Goal: Task Accomplishment & Management: Complete application form

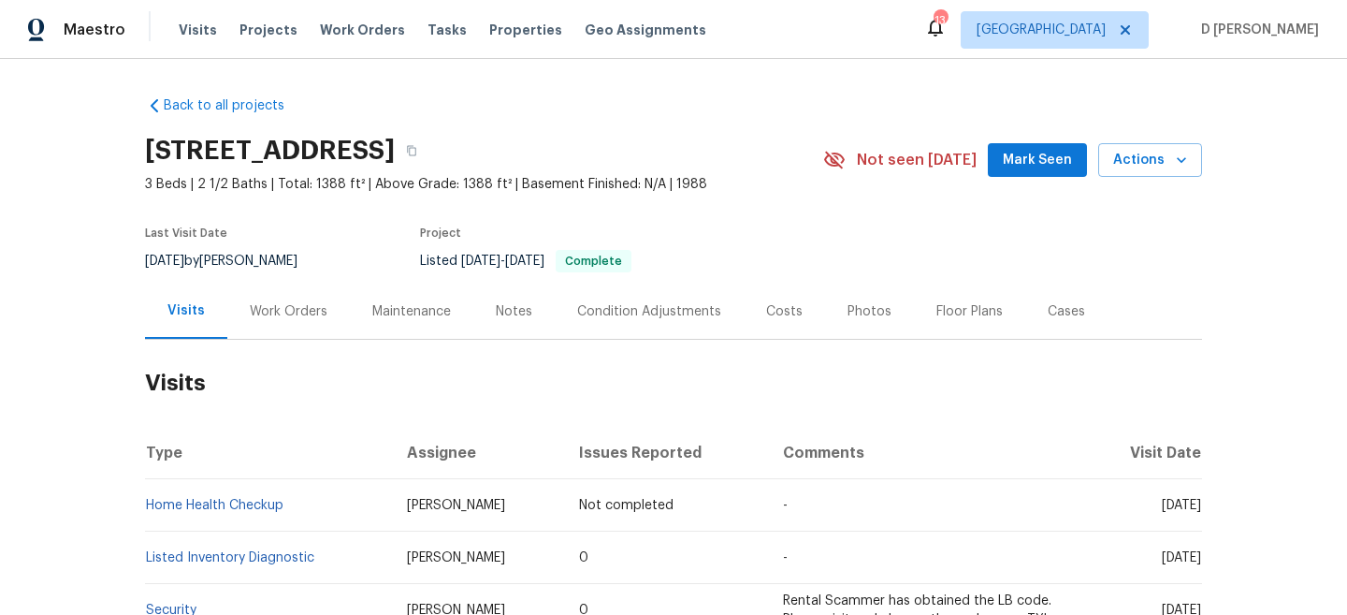
scroll to position [142, 0]
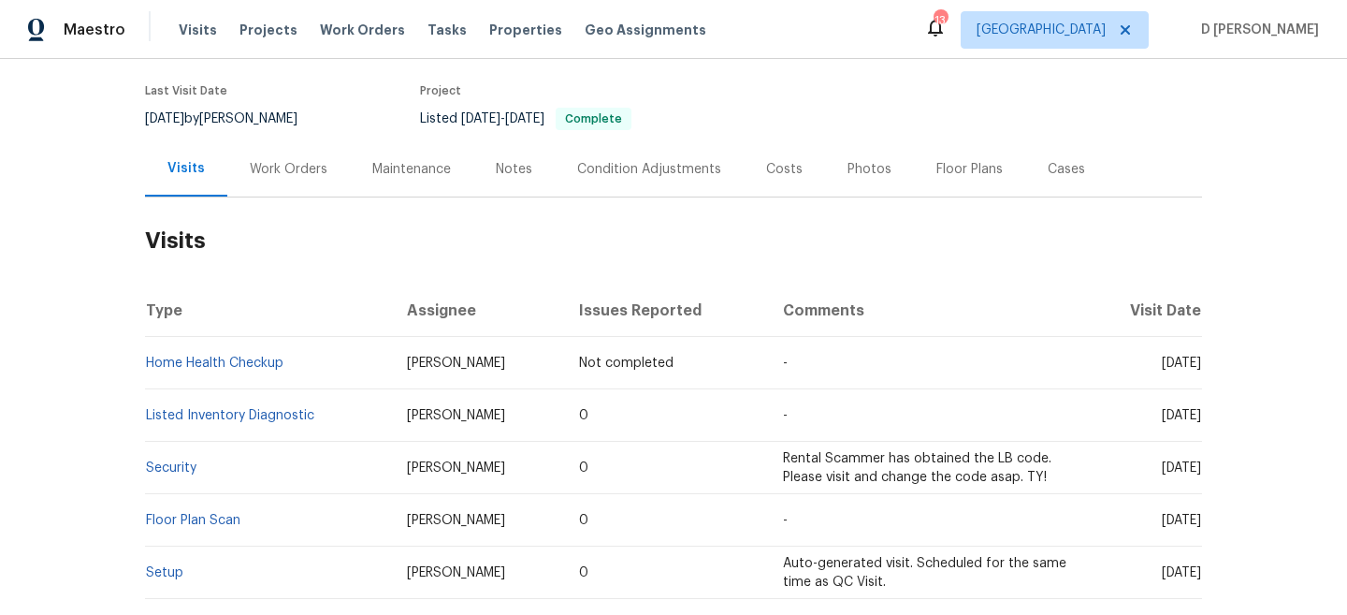
click at [305, 166] on div "Work Orders" at bounding box center [289, 169] width 78 height 19
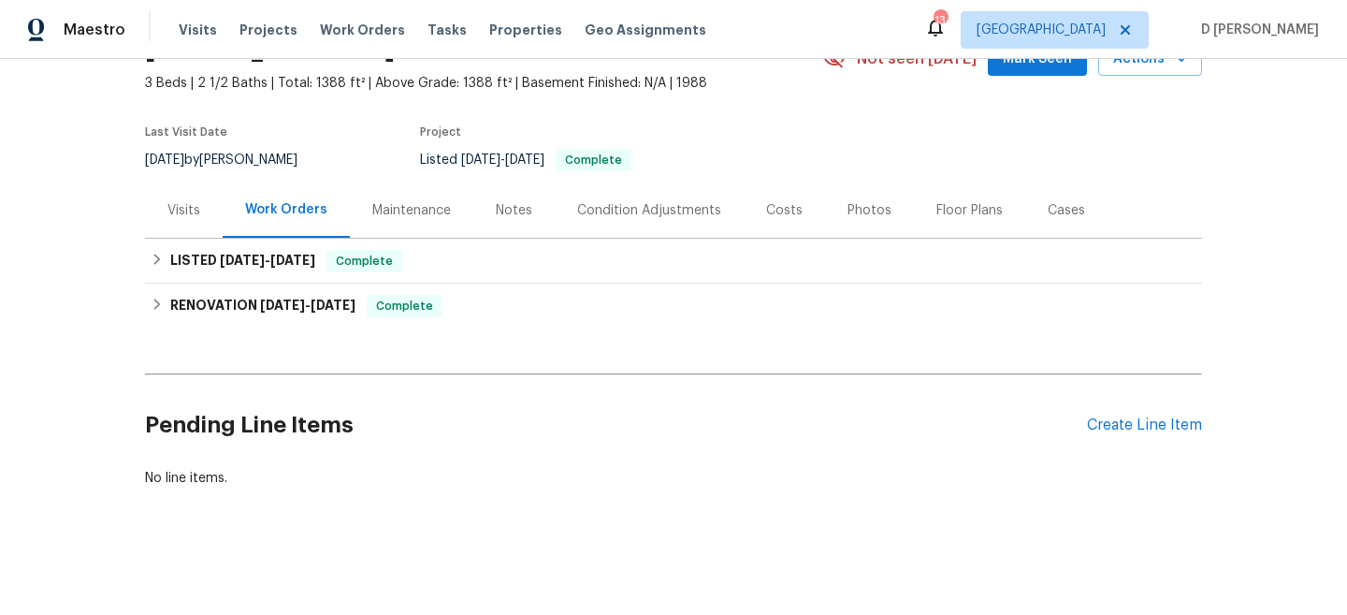
scroll to position [101, 0]
click at [192, 215] on div "Visits" at bounding box center [183, 210] width 33 height 19
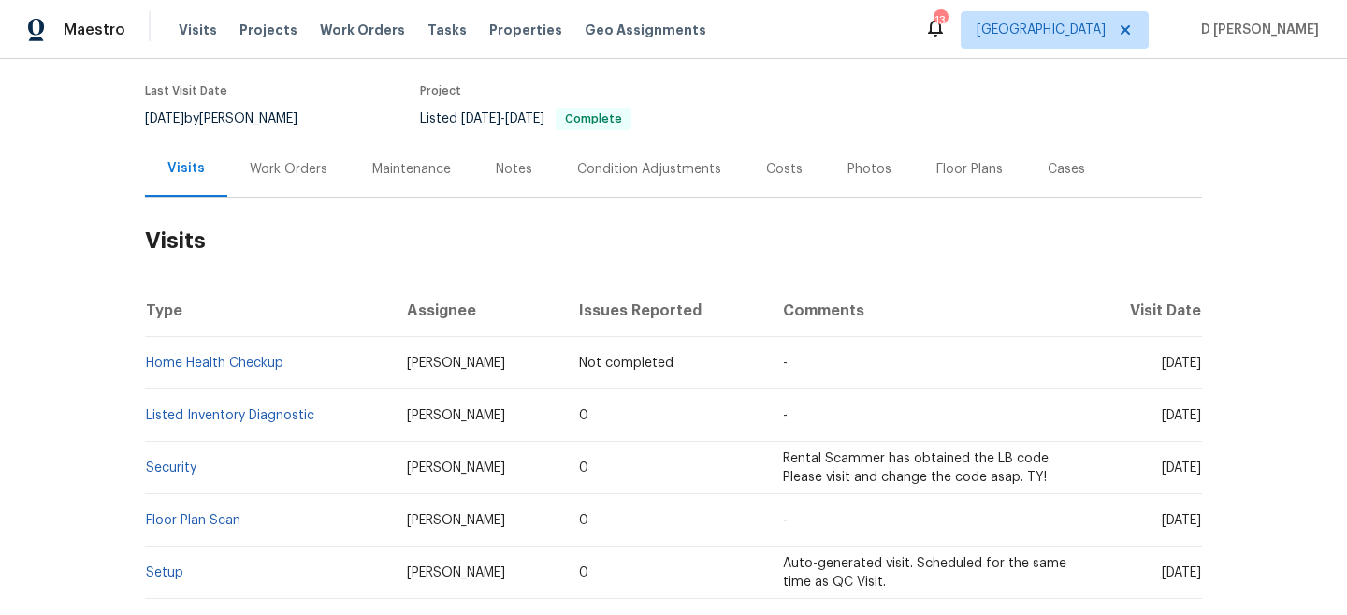
drag, startPoint x: 386, startPoint y: 365, endPoint x: 551, endPoint y: 365, distance: 164.7
click at [551, 365] on td "Nicolas Campuzano" at bounding box center [478, 363] width 172 height 52
copy span "Nicolas Campuzano"
drag, startPoint x: 293, startPoint y: 369, endPoint x: 149, endPoint y: 362, distance: 144.2
click at [149, 362] on td "Home Health Checkup" at bounding box center [268, 363] width 247 height 52
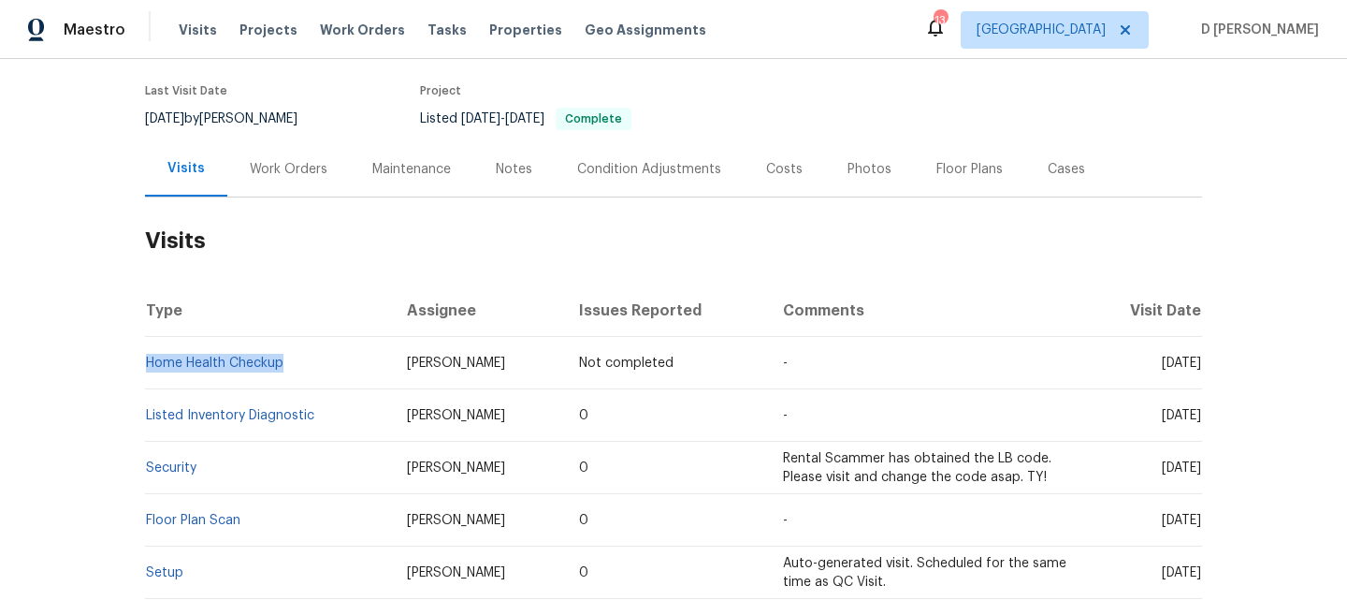
copy link "Home Health Checkup"
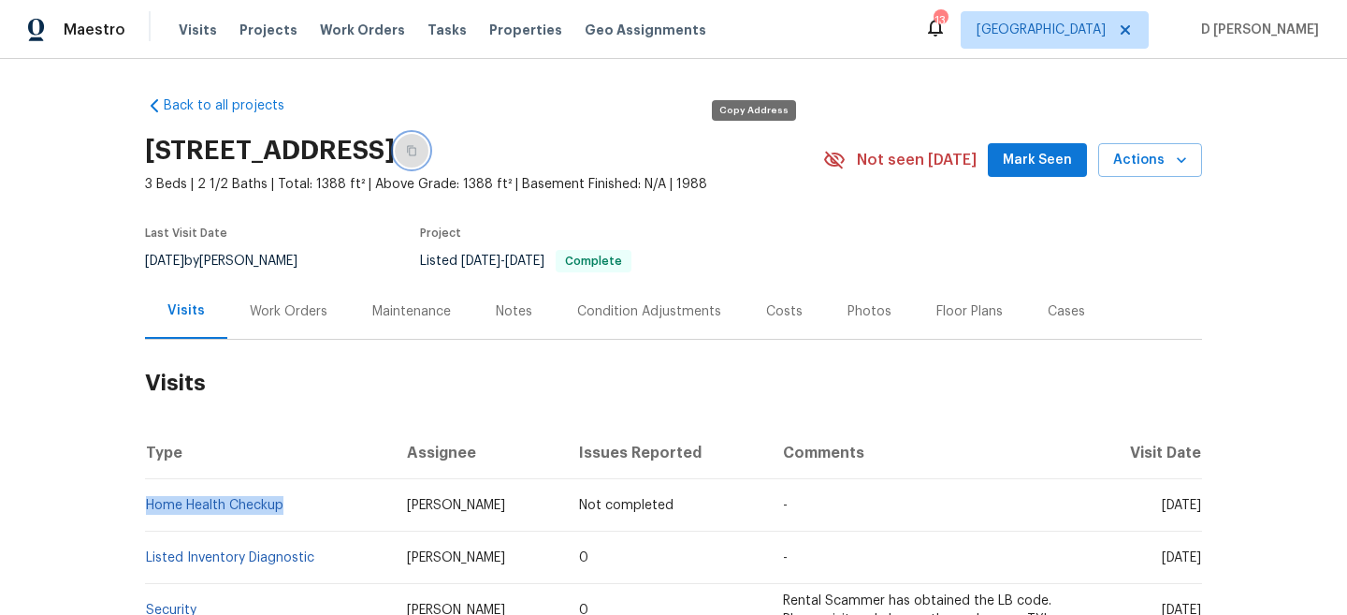
click at [416, 155] on icon "button" at bounding box center [411, 151] width 9 height 10
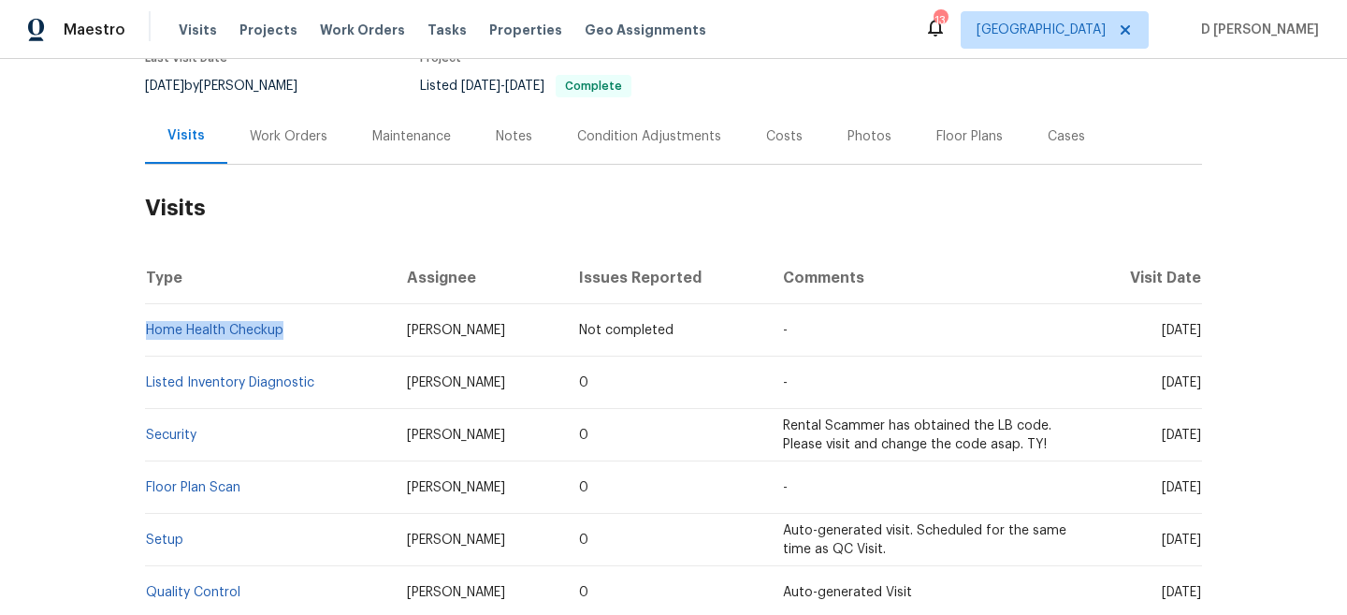
scroll to position [257, 0]
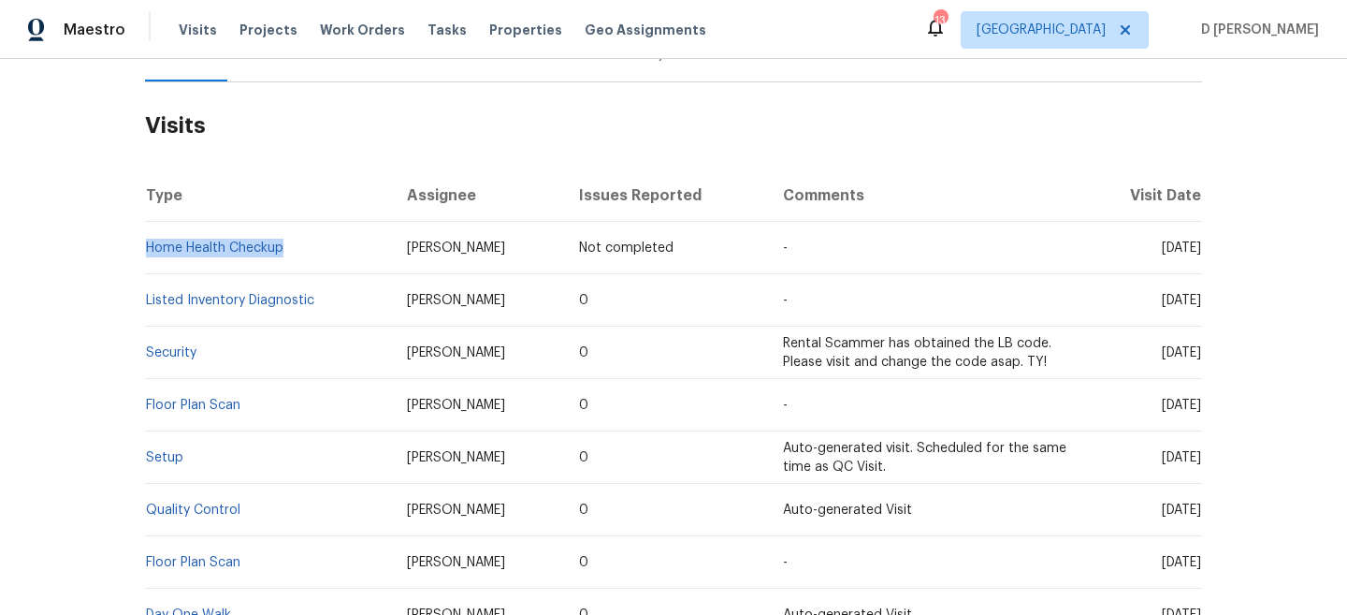
drag, startPoint x: 1131, startPoint y: 303, endPoint x: 1166, endPoint y: 303, distance: 34.6
click at [1166, 303] on span "Wed, Jul 02 2025" at bounding box center [1181, 300] width 39 height 13
copy span "Jul 02"
drag, startPoint x: 329, startPoint y: 303, endPoint x: 147, endPoint y: 300, distance: 182.5
click at [147, 300] on td "Listed Inventory Diagnostic" at bounding box center [268, 300] width 247 height 52
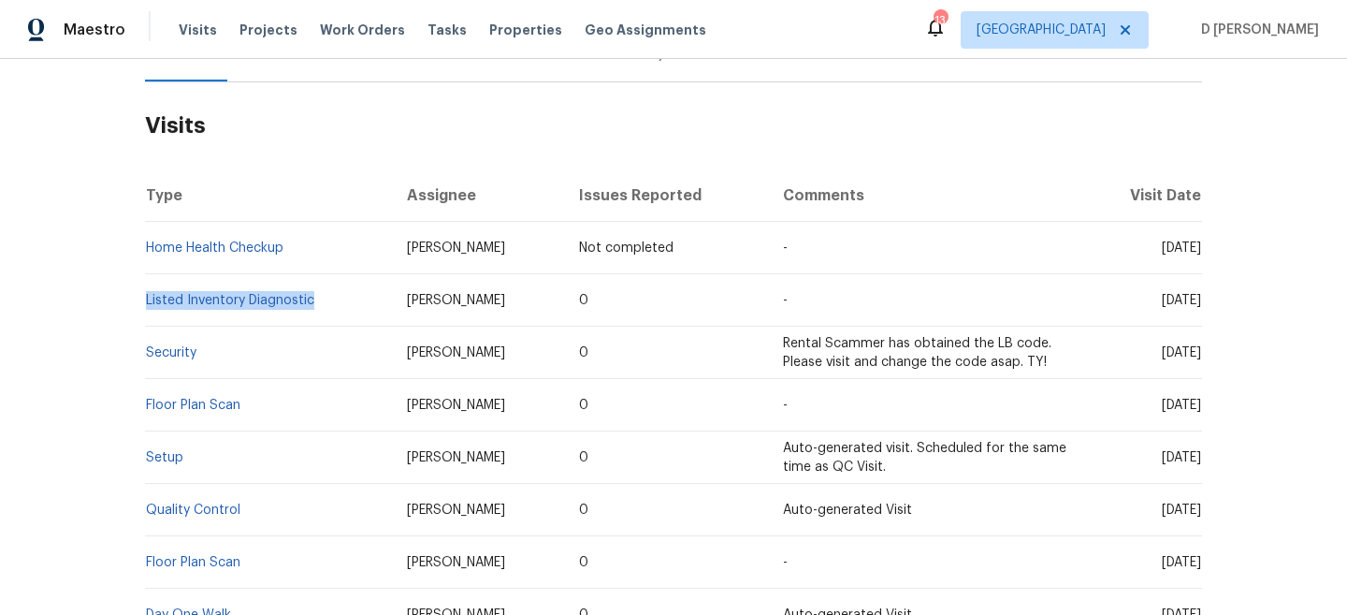
copy link "Listed Inventory Diagnostic"
drag, startPoint x: 287, startPoint y: 250, endPoint x: 146, endPoint y: 249, distance: 141.3
click at [146, 249] on td "Home Health Checkup" at bounding box center [268, 248] width 247 height 52
copy link "Home Health Checkup"
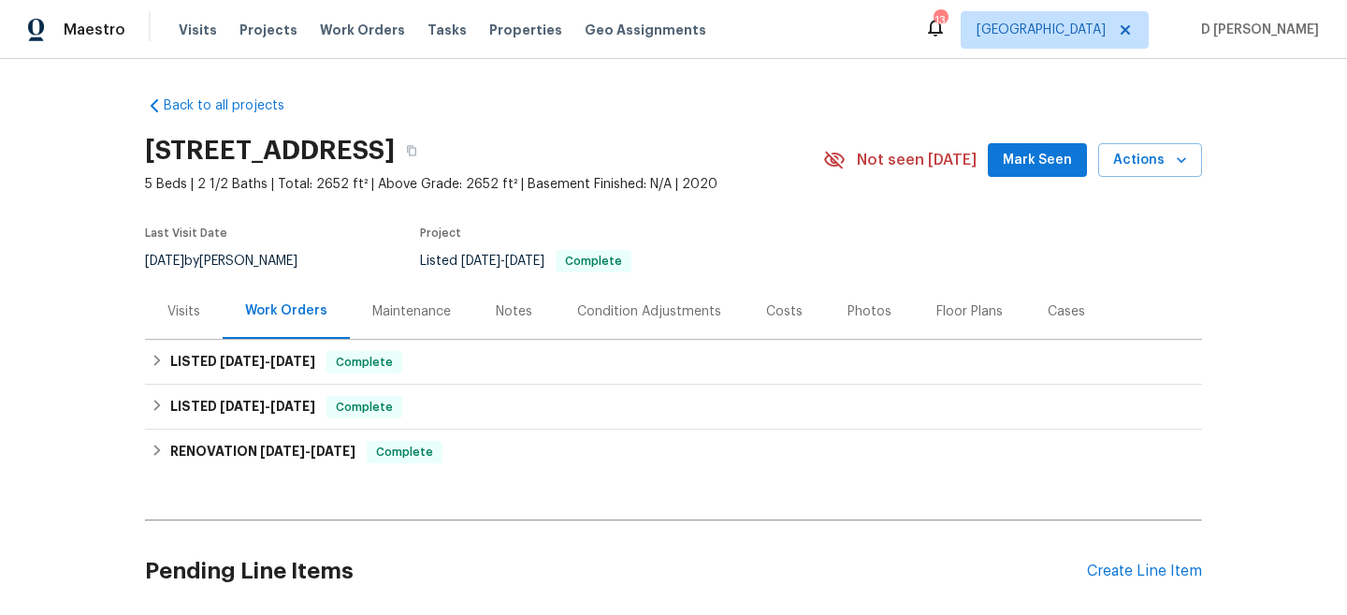
scroll to position [19, 0]
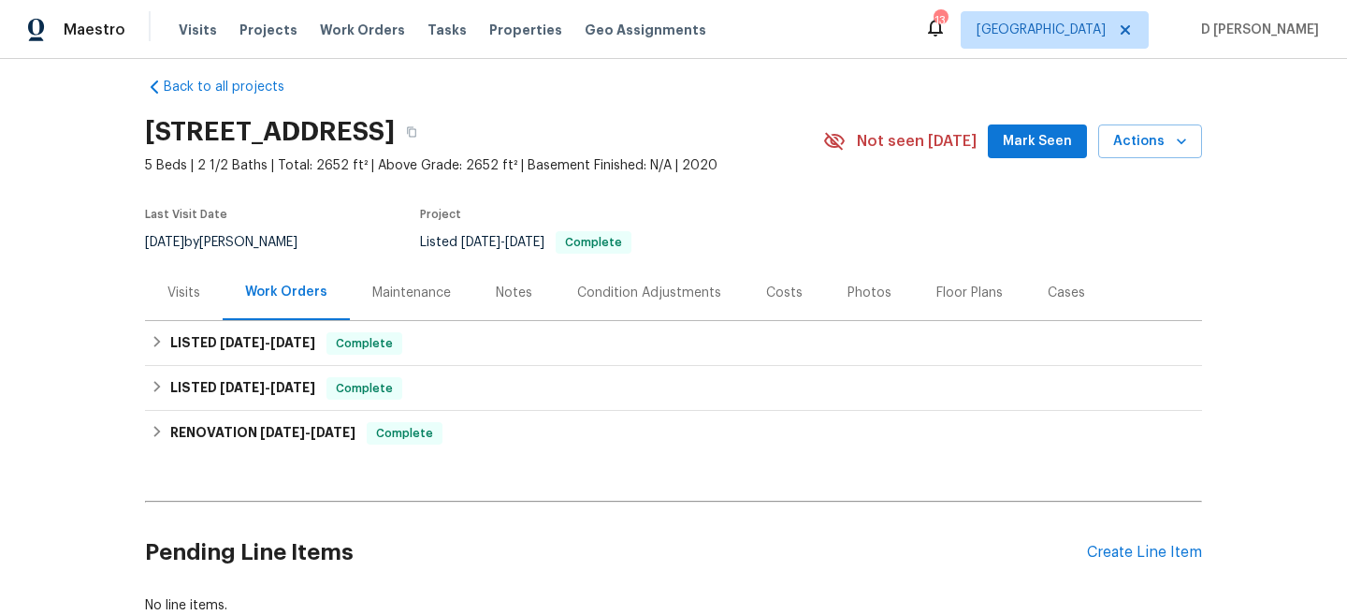
click at [193, 294] on div "Visits" at bounding box center [183, 293] width 33 height 19
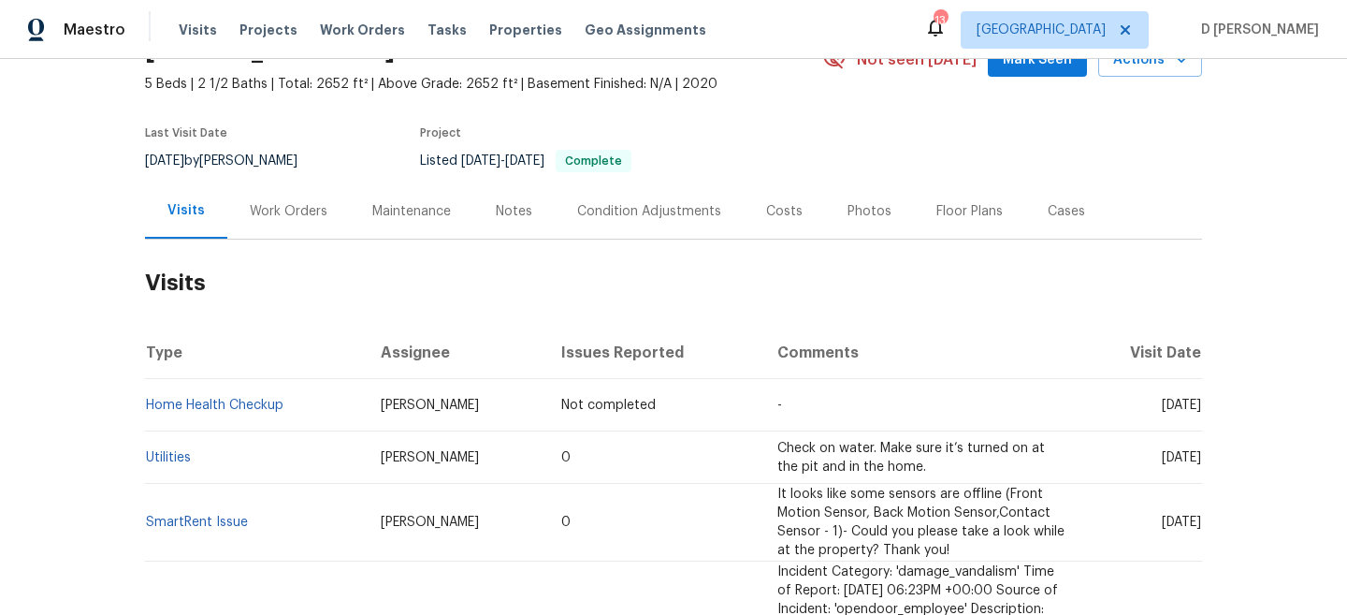
scroll to position [101, 0]
drag, startPoint x: 431, startPoint y: 405, endPoint x: 341, endPoint y: 400, distance: 90.9
click at [366, 400] on td "Isaul Martinez" at bounding box center [457, 404] width 182 height 52
copy span "Isaul Martinez"
drag, startPoint x: 298, startPoint y: 403, endPoint x: 150, endPoint y: 401, distance: 147.8
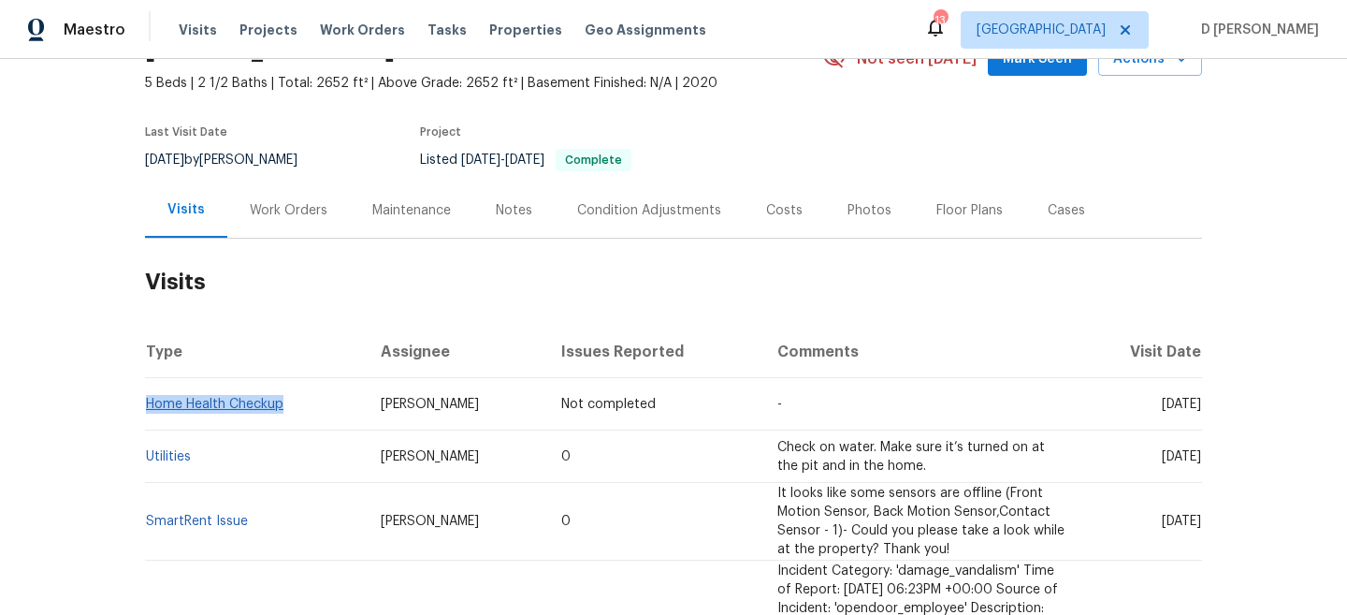
click at [150, 401] on td "Home Health Checkup" at bounding box center [255, 404] width 221 height 52
copy link "Home Health Checkup"
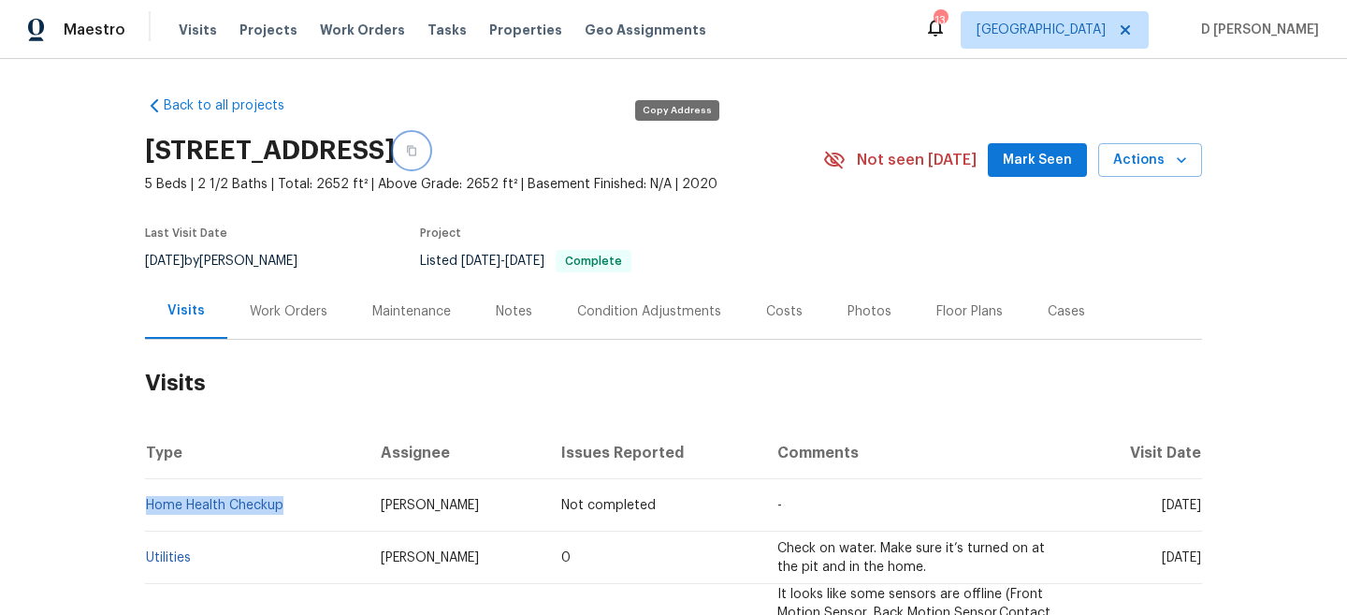
click at [417, 146] on icon "button" at bounding box center [411, 150] width 11 height 11
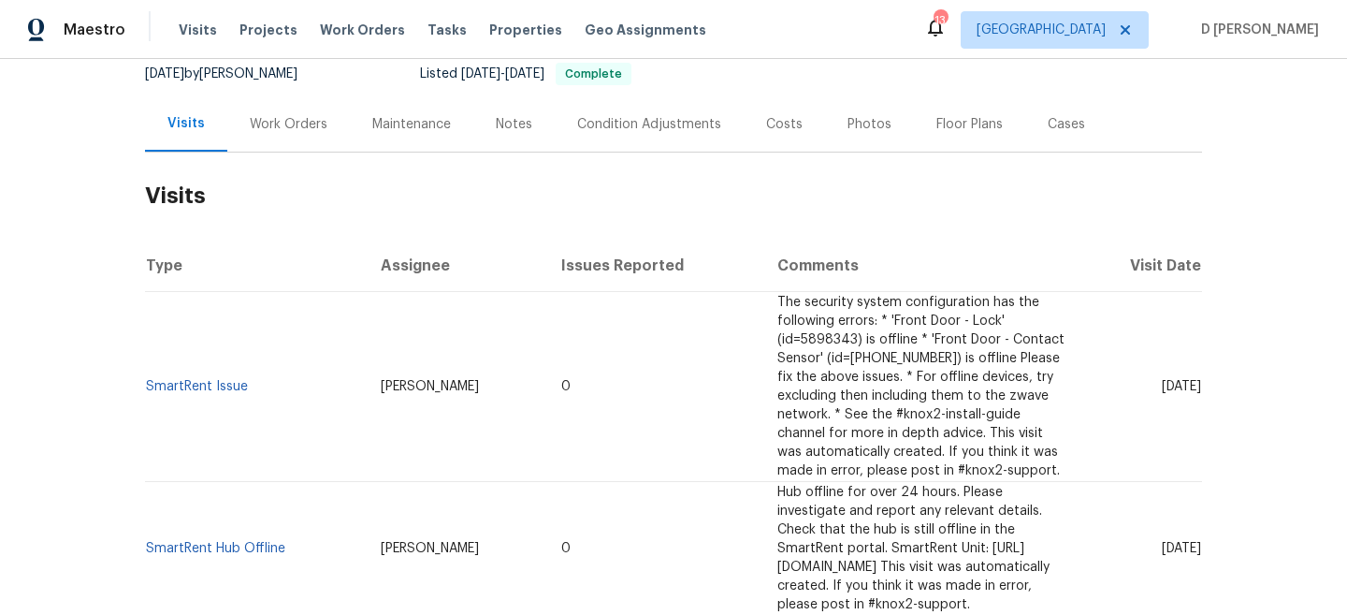
click at [301, 128] on div "Work Orders" at bounding box center [289, 124] width 78 height 19
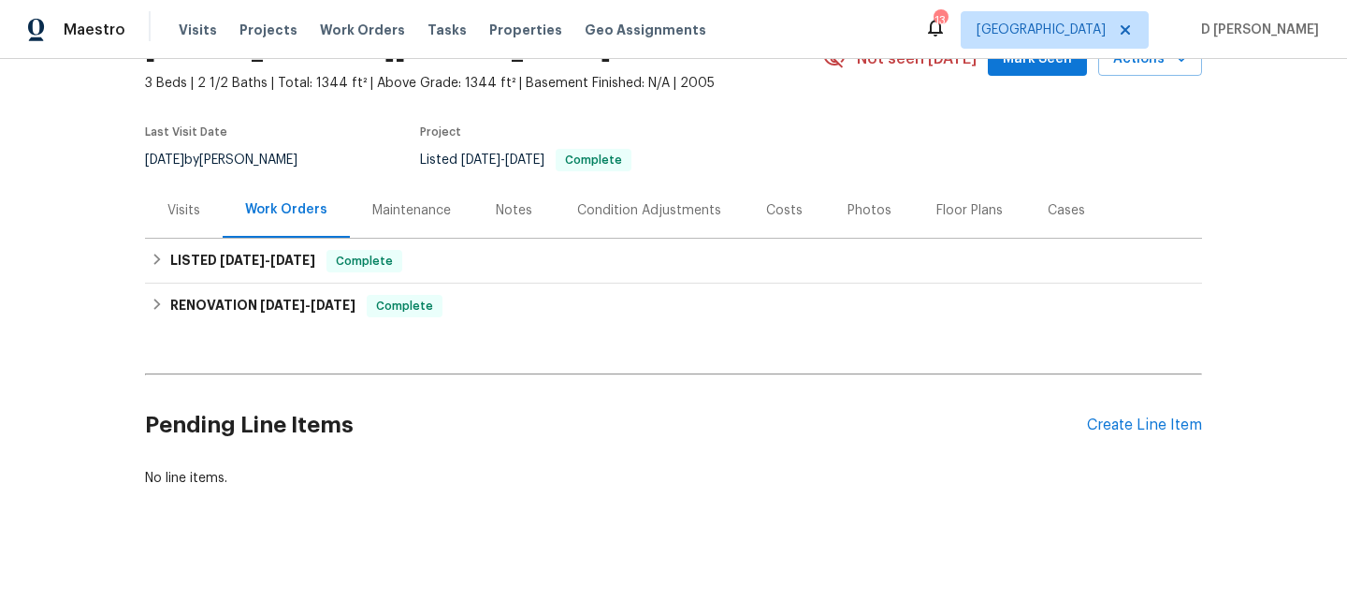
scroll to position [101, 0]
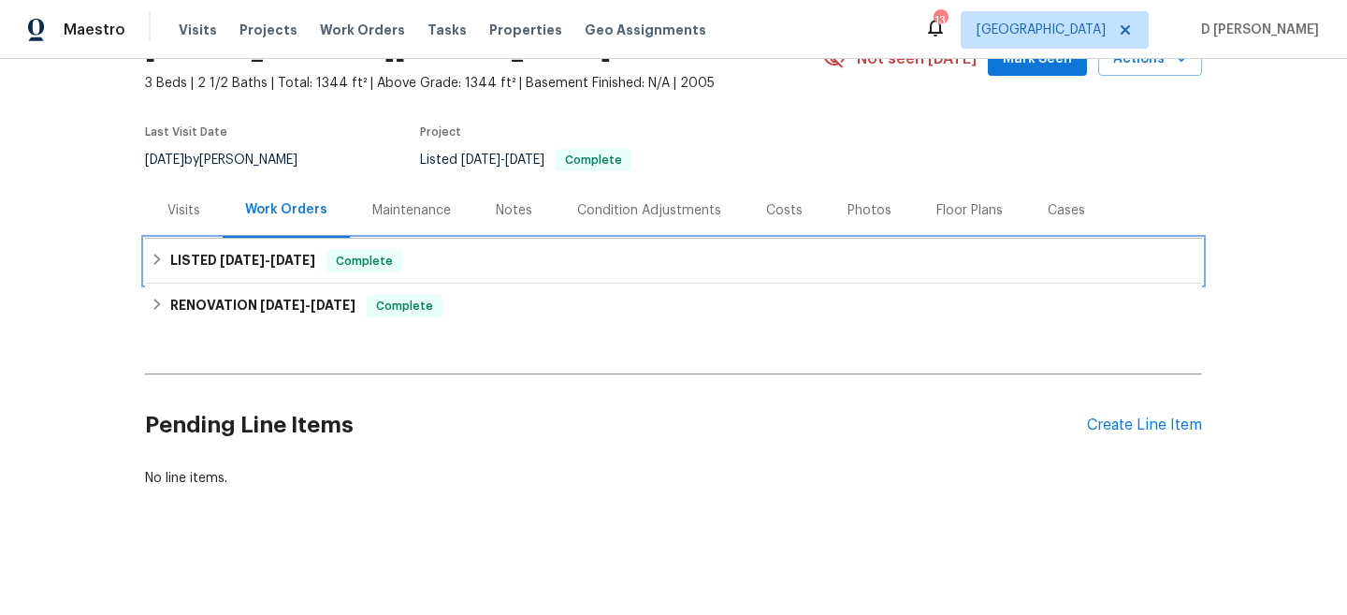
click at [163, 259] on icon at bounding box center [157, 259] width 13 height 13
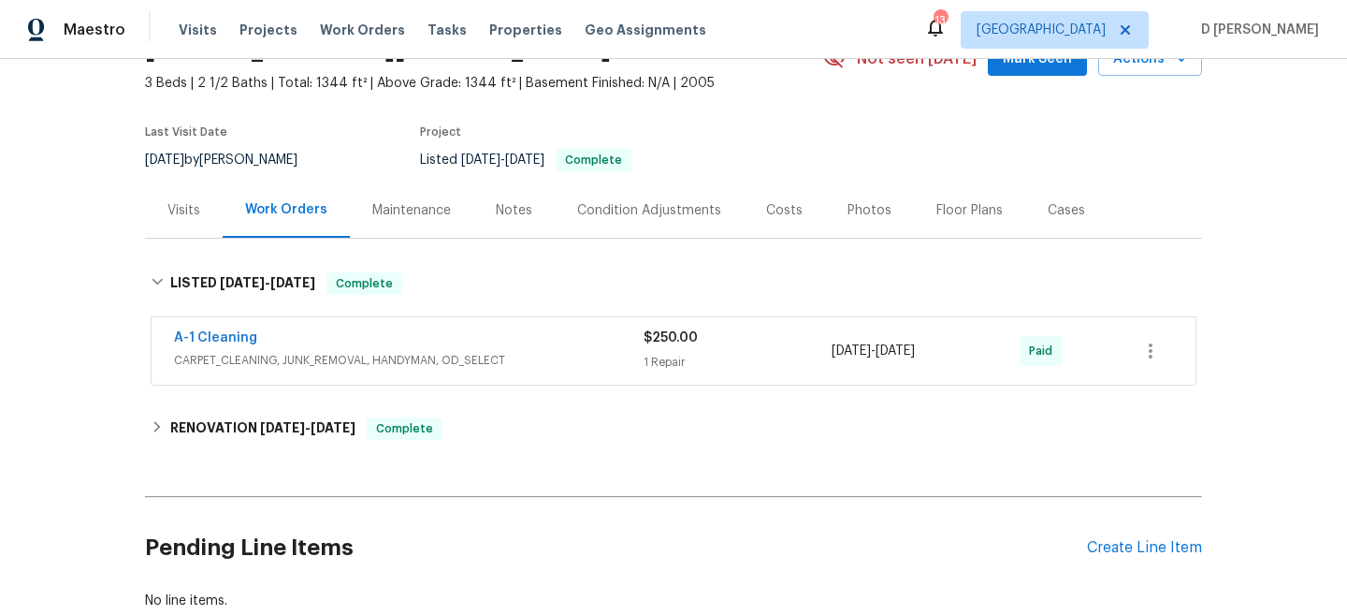
click at [414, 346] on div "A-1 Cleaning" at bounding box center [409, 339] width 470 height 22
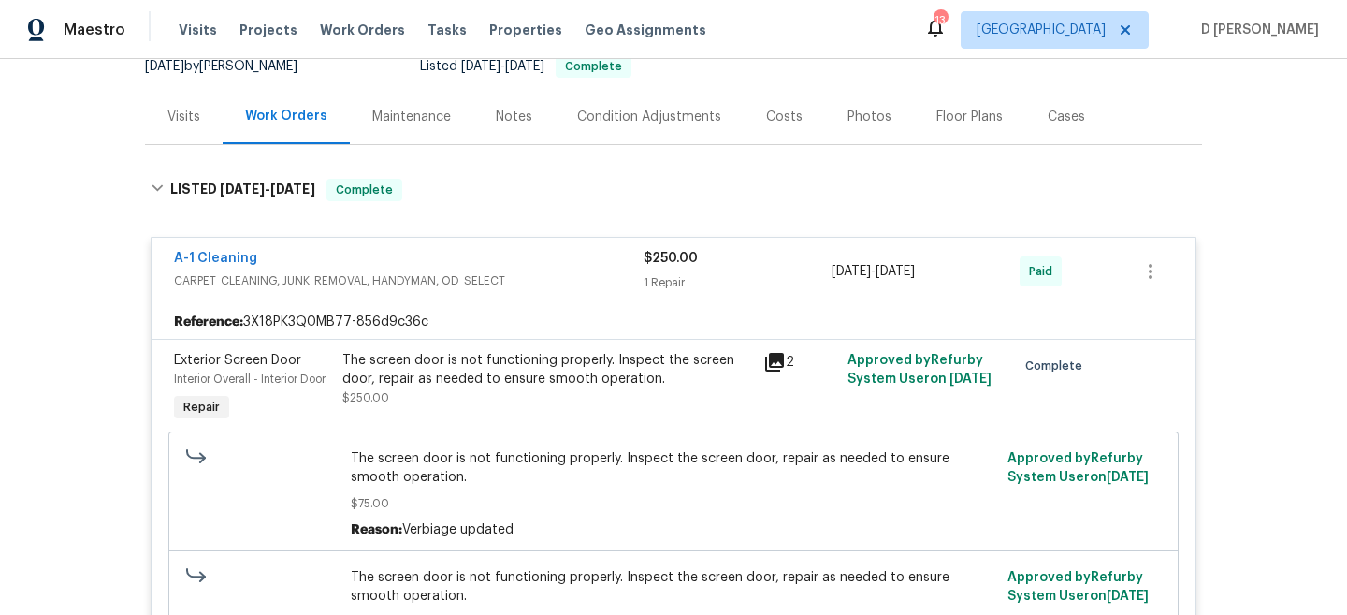
scroll to position [178, 0]
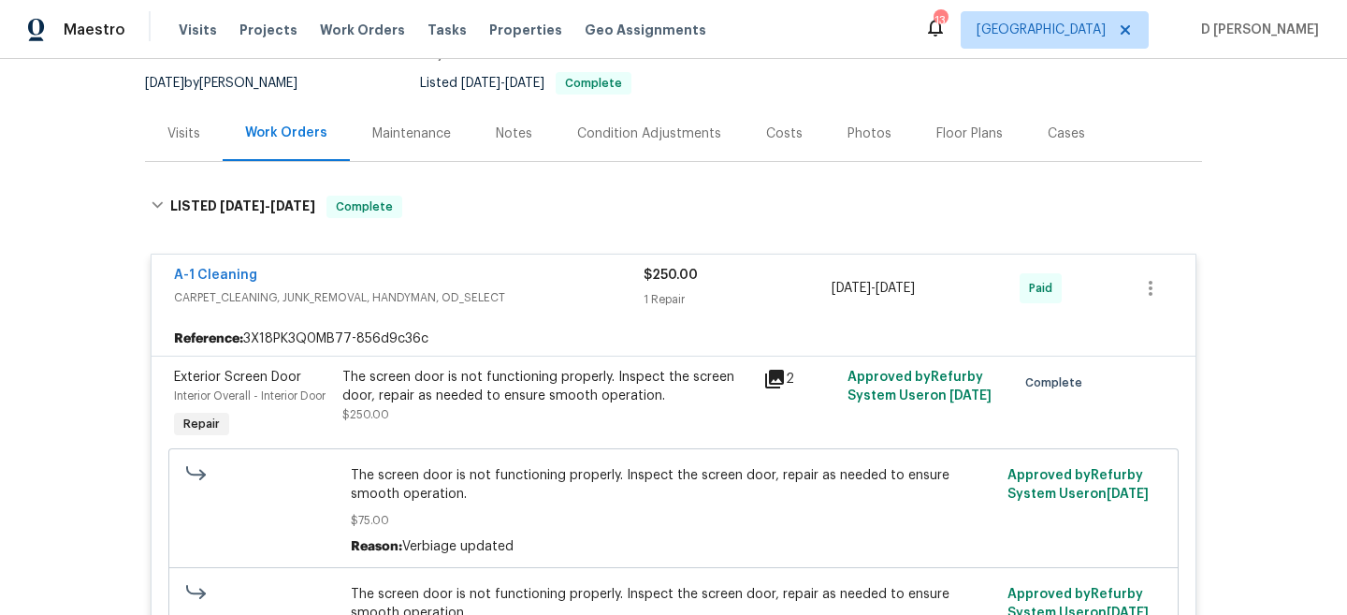
click at [323, 298] on span "CARPET_CLEANING, JUNK_REMOVAL, HANDYMAN, OD_SELECT" at bounding box center [409, 297] width 470 height 19
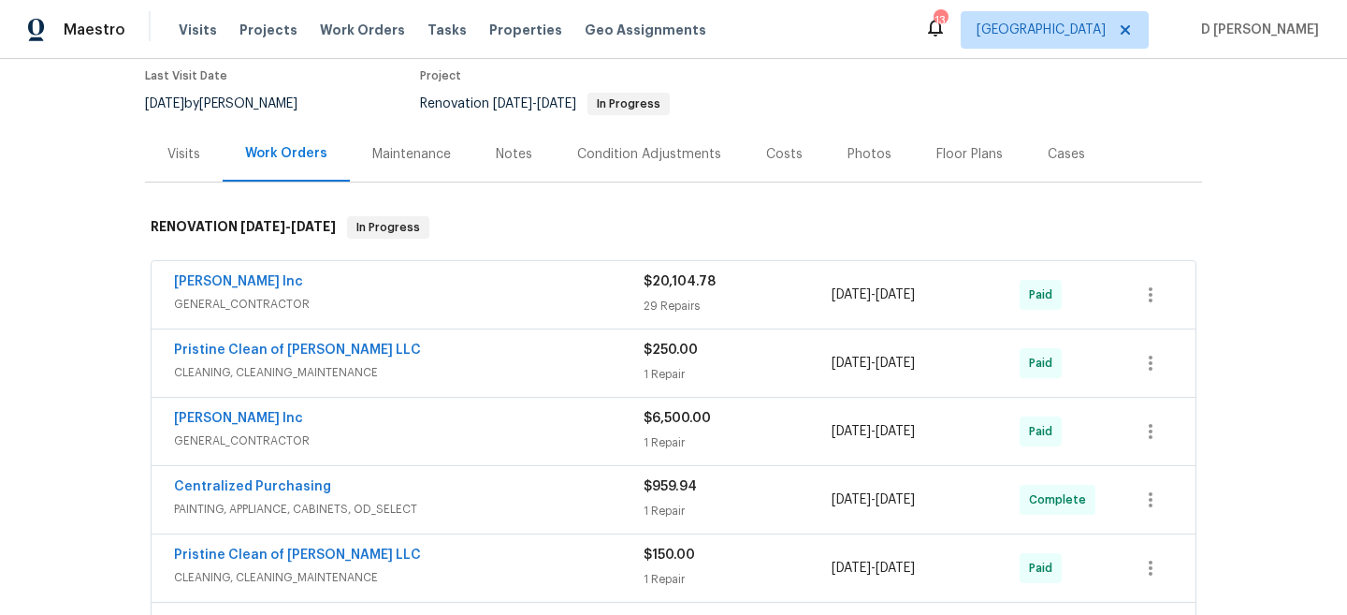
scroll to position [158, 0]
click at [191, 152] on div "Visits" at bounding box center [183, 153] width 33 height 19
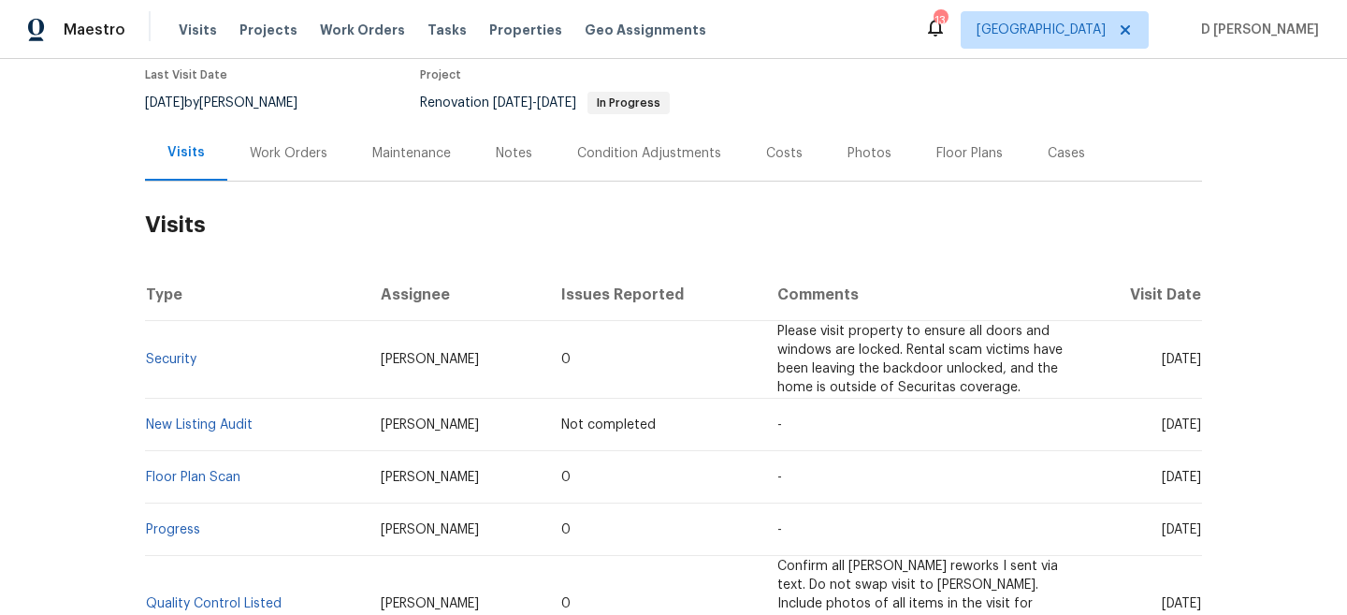
click at [287, 155] on div "Work Orders" at bounding box center [289, 153] width 78 height 19
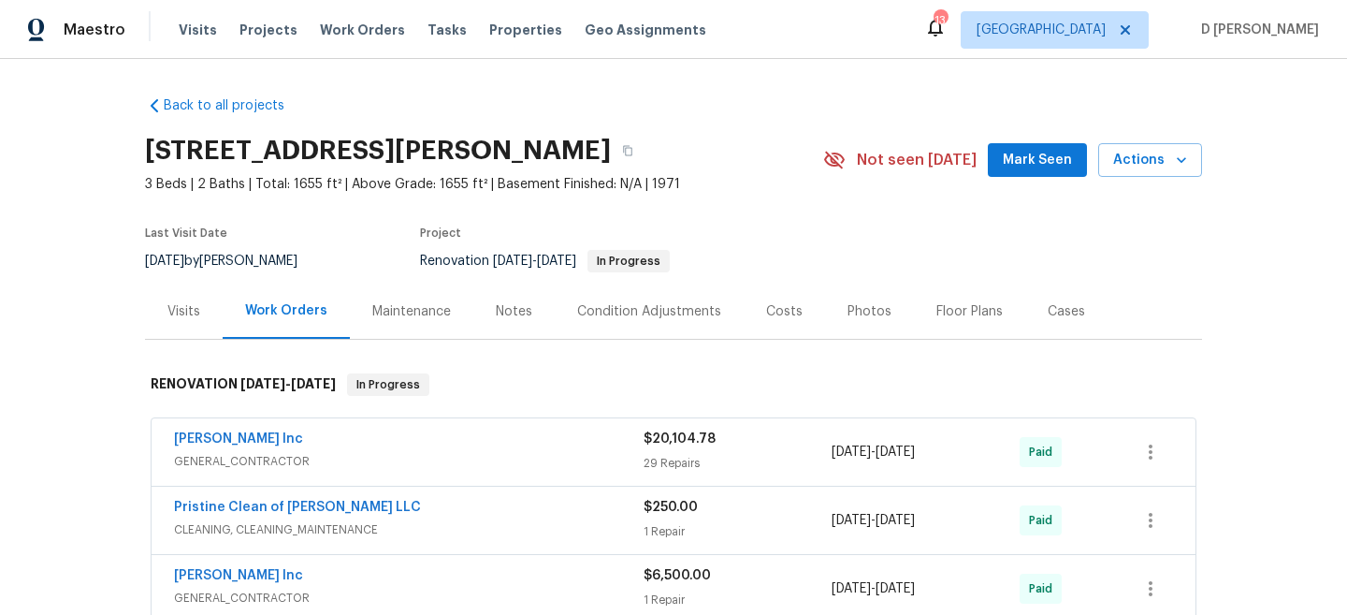
scroll to position [122, 0]
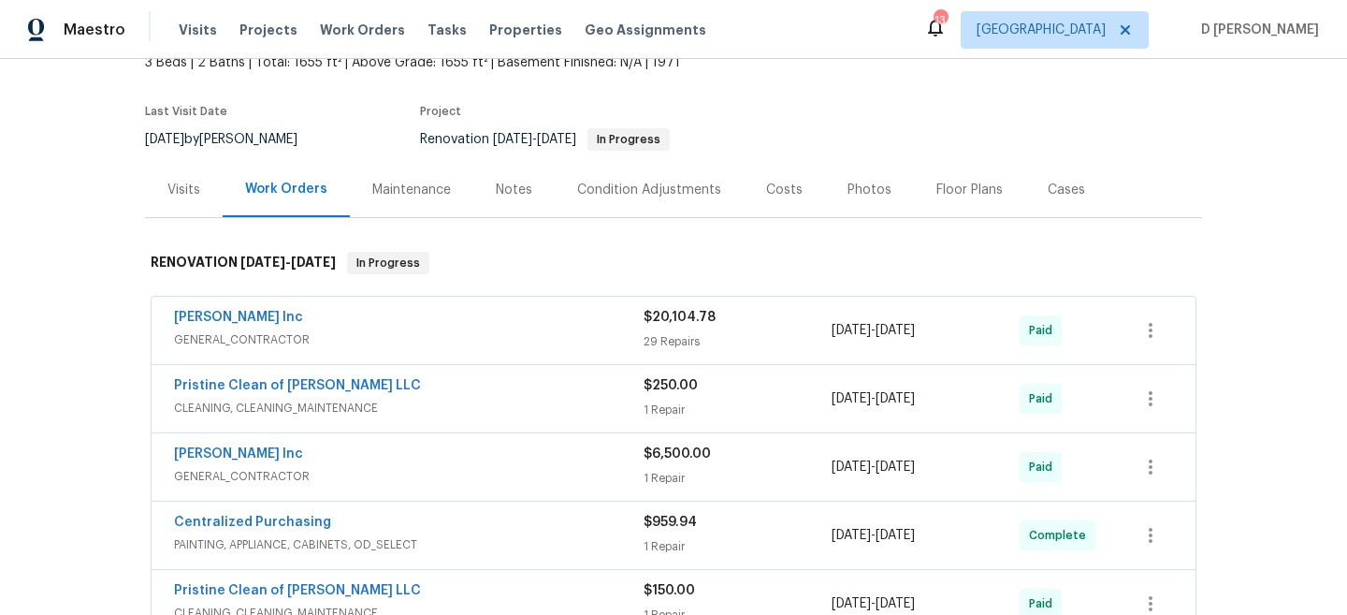
click at [187, 189] on div "Visits" at bounding box center [183, 190] width 33 height 19
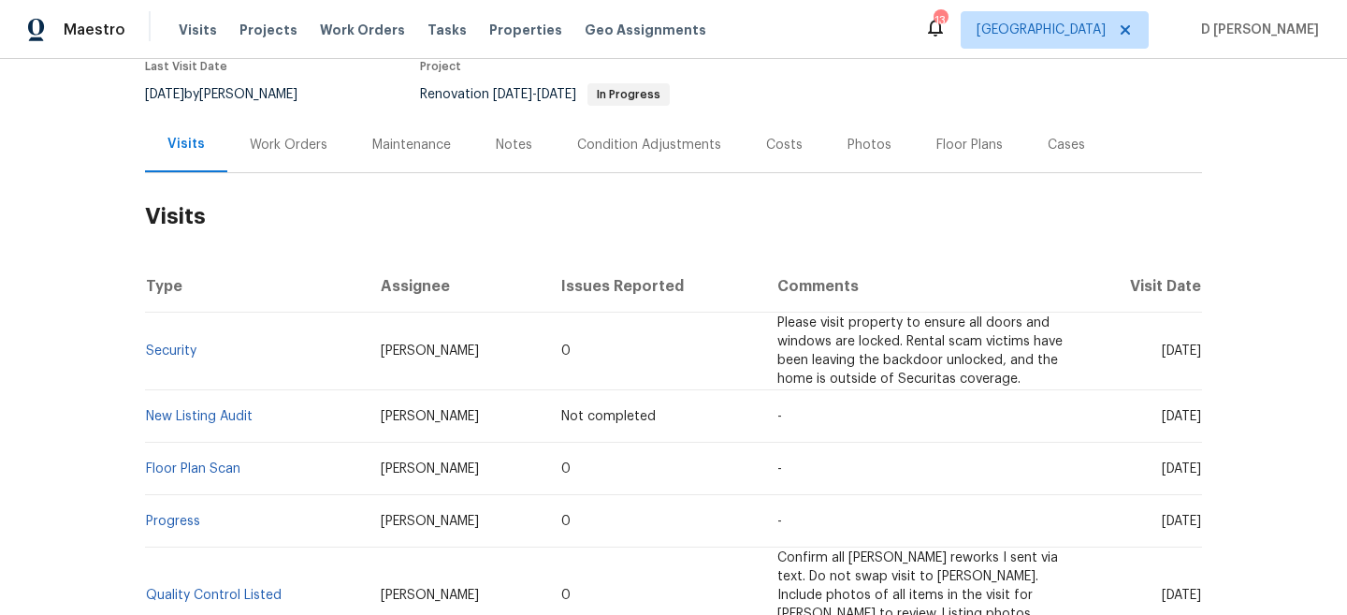
scroll to position [173, 0]
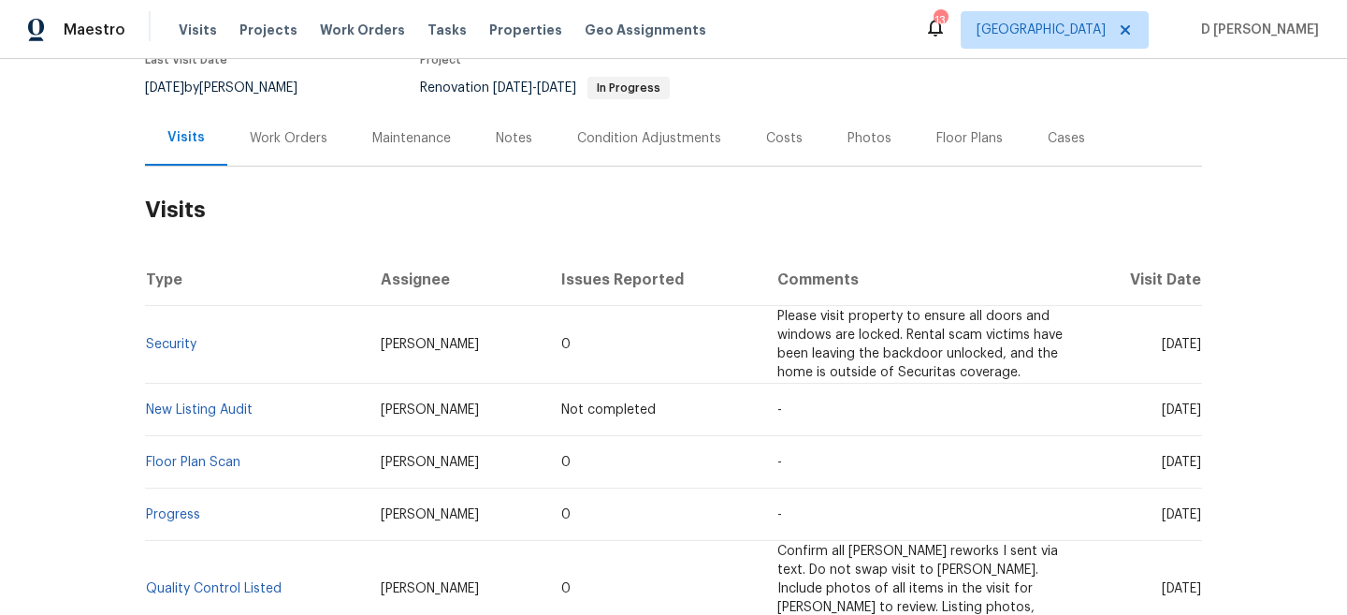
click at [1058, 136] on div "Cases" at bounding box center [1066, 138] width 37 height 19
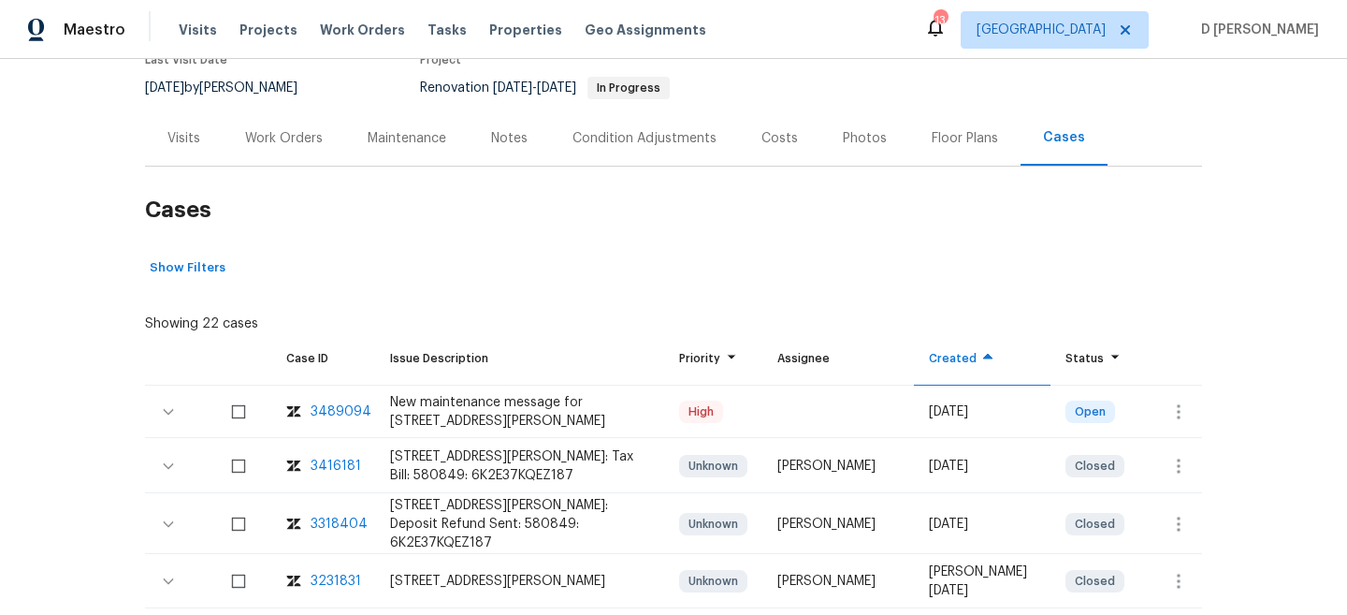
scroll to position [270, 0]
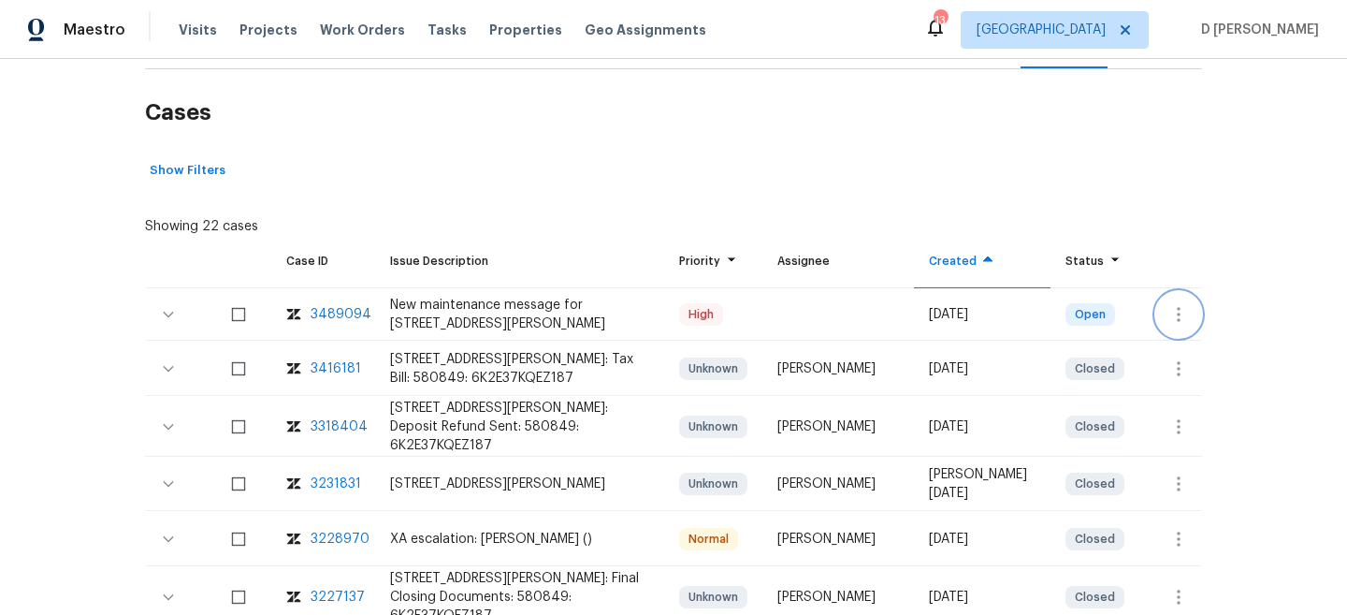
click at [1176, 317] on icon "button" at bounding box center [1179, 314] width 22 height 22
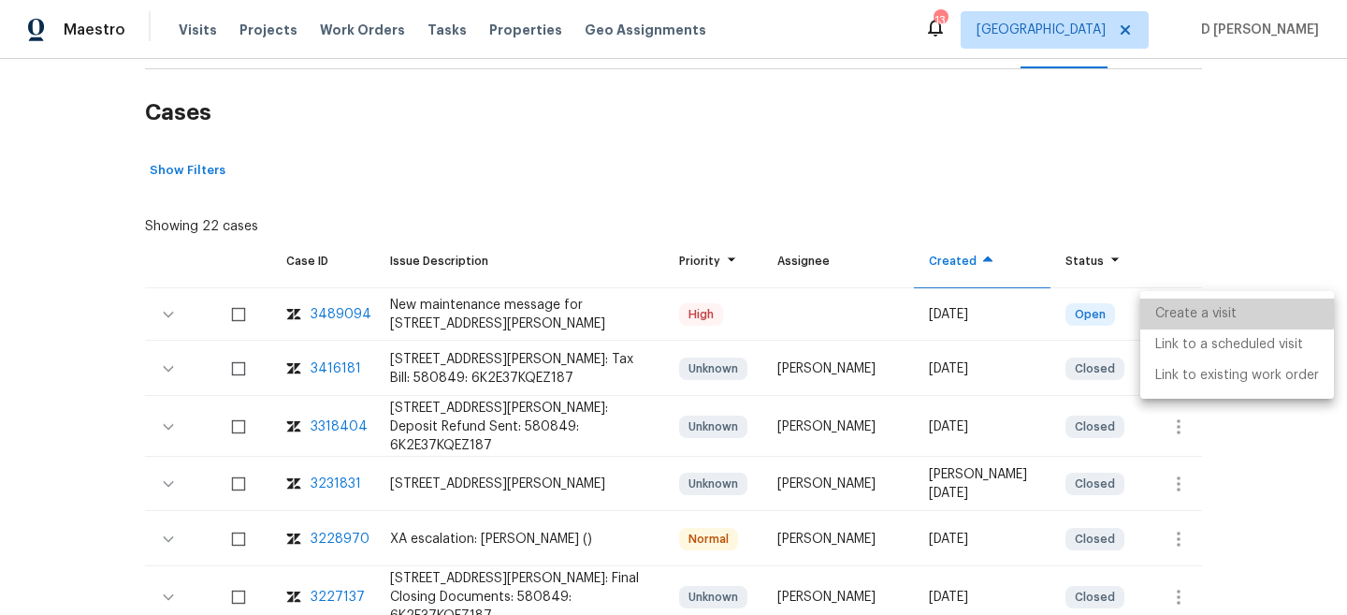
click at [1208, 311] on li "Create a visit" at bounding box center [1238, 313] width 194 height 31
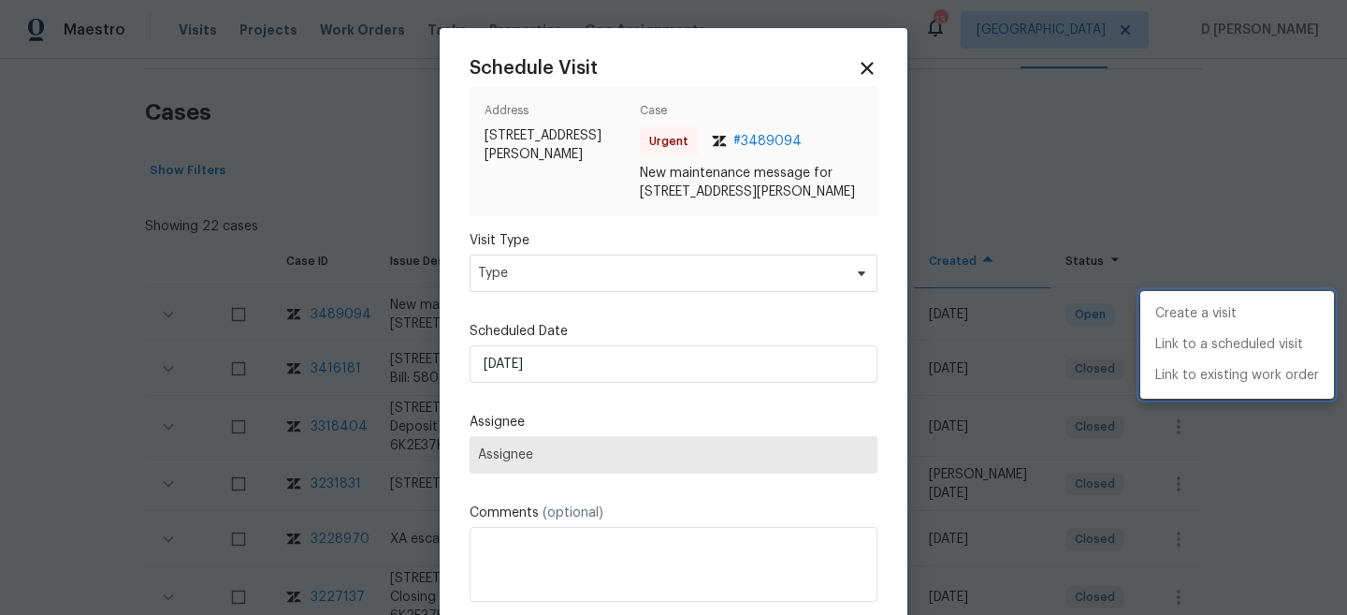
click at [618, 284] on div at bounding box center [673, 307] width 1347 height 615
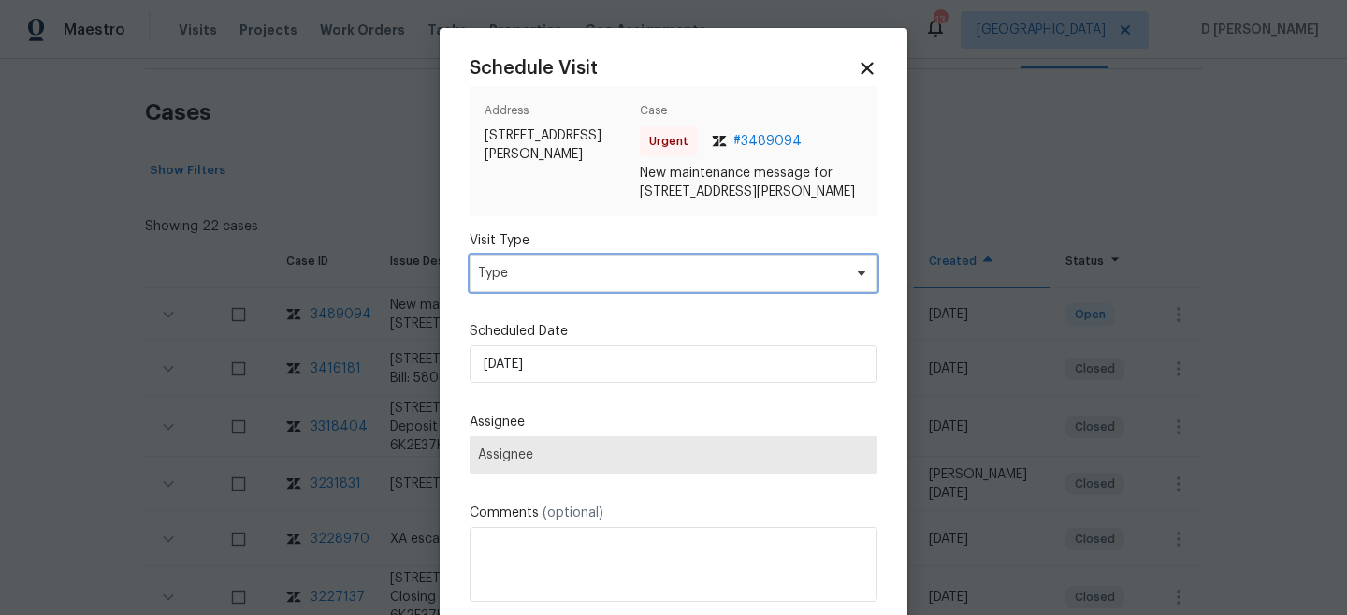
click at [570, 292] on span "Type" at bounding box center [674, 272] width 408 height 37
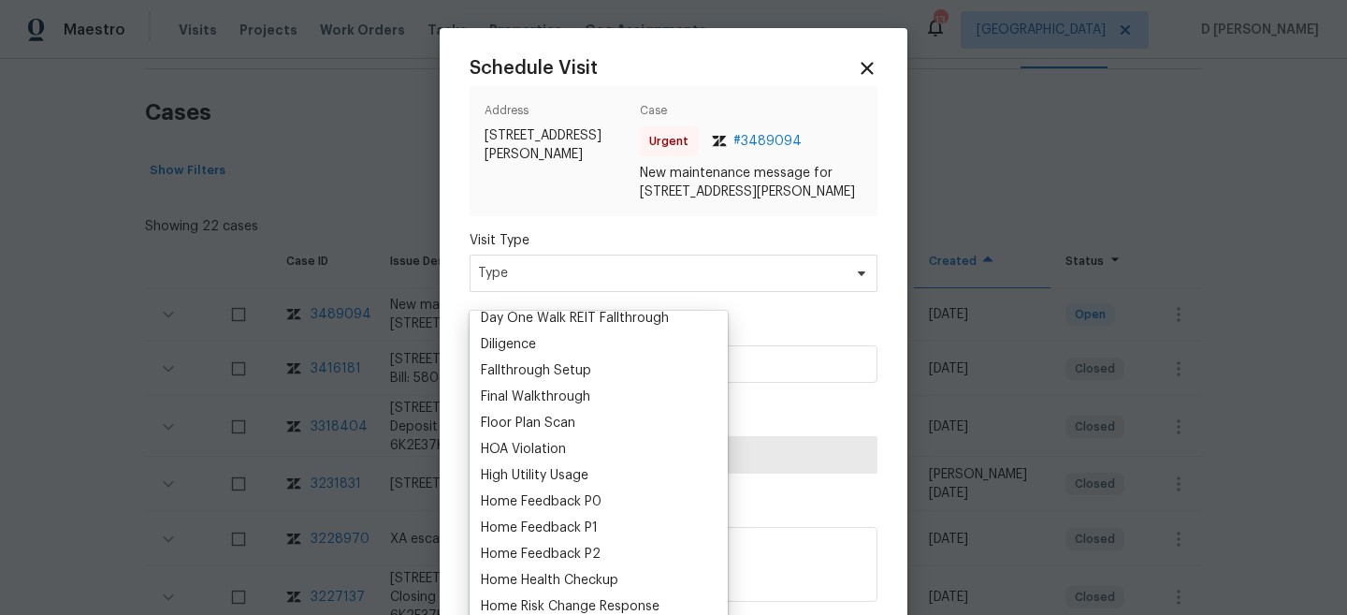
scroll to position [407, 0]
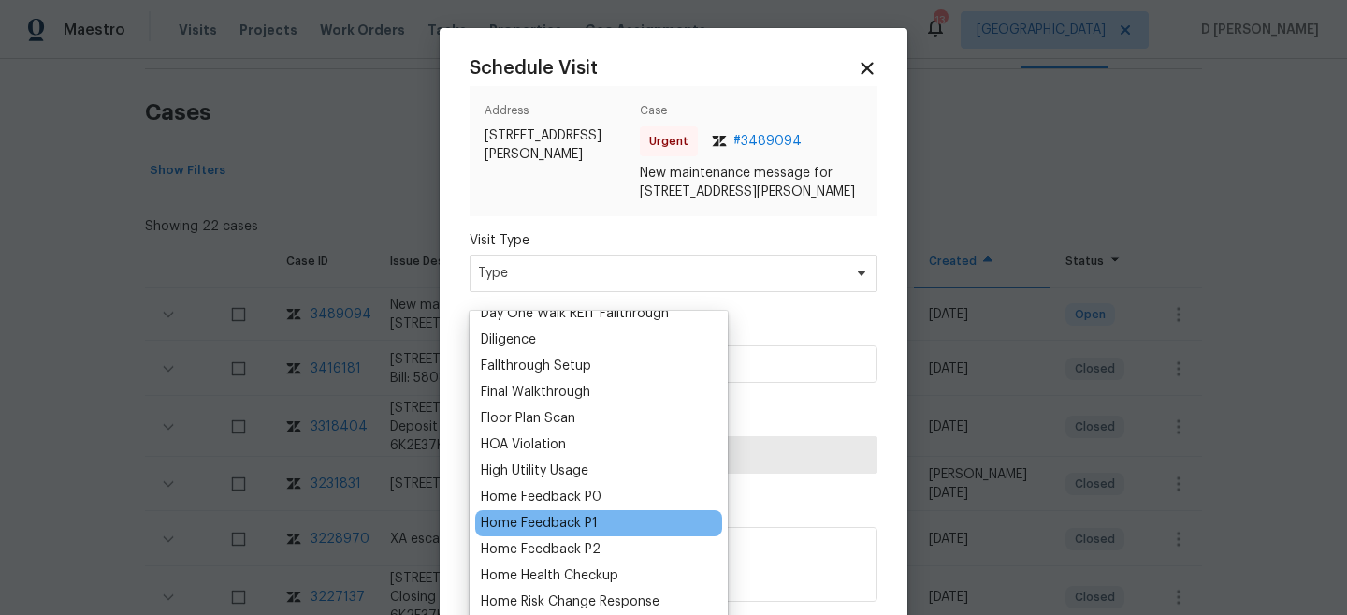
click at [557, 525] on div "Home Feedback P1" at bounding box center [539, 523] width 117 height 19
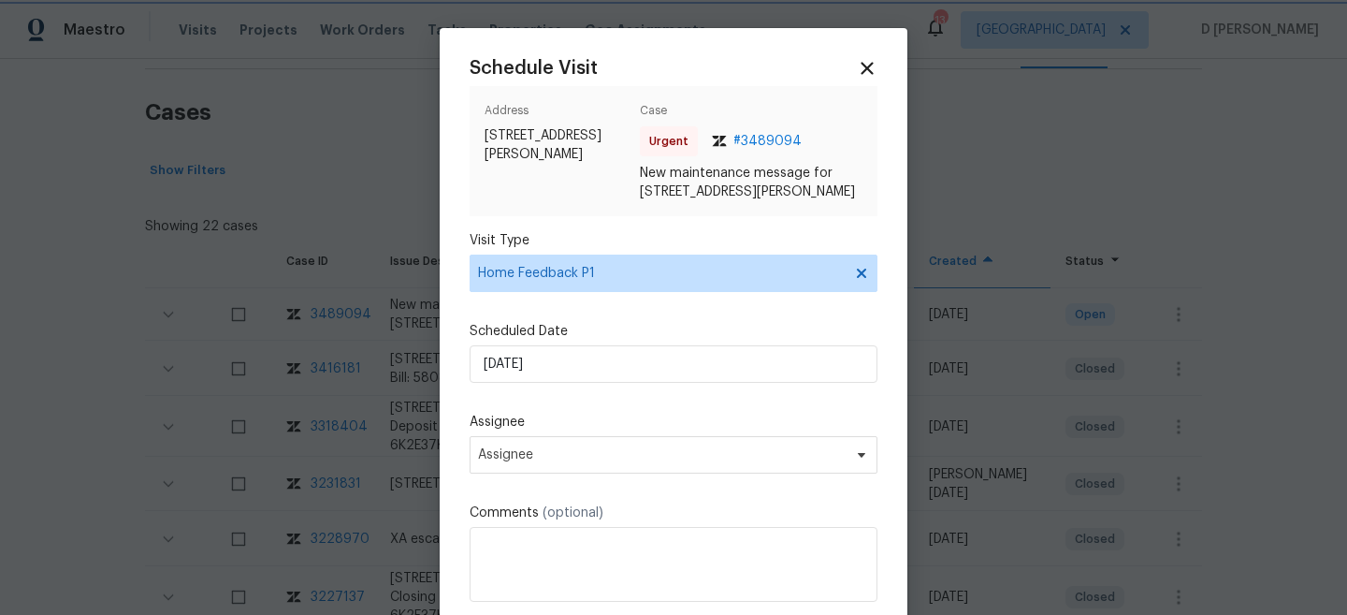
scroll to position [15, 0]
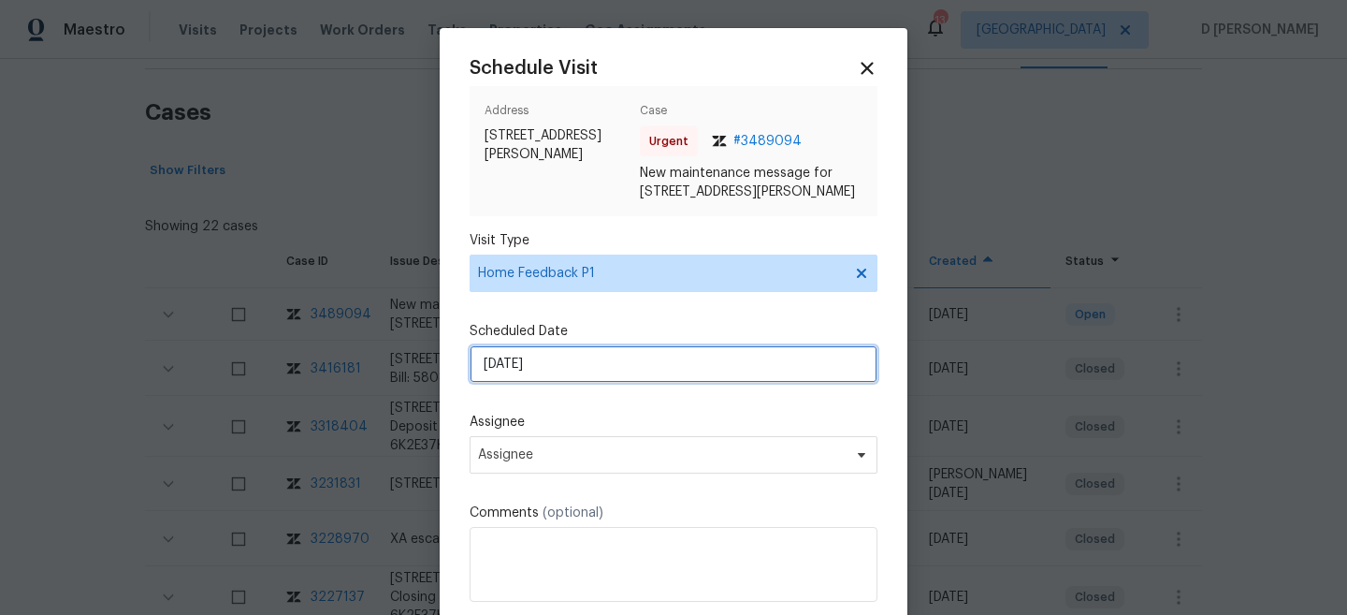
click at [608, 375] on input "15/09/2025" at bounding box center [674, 363] width 408 height 37
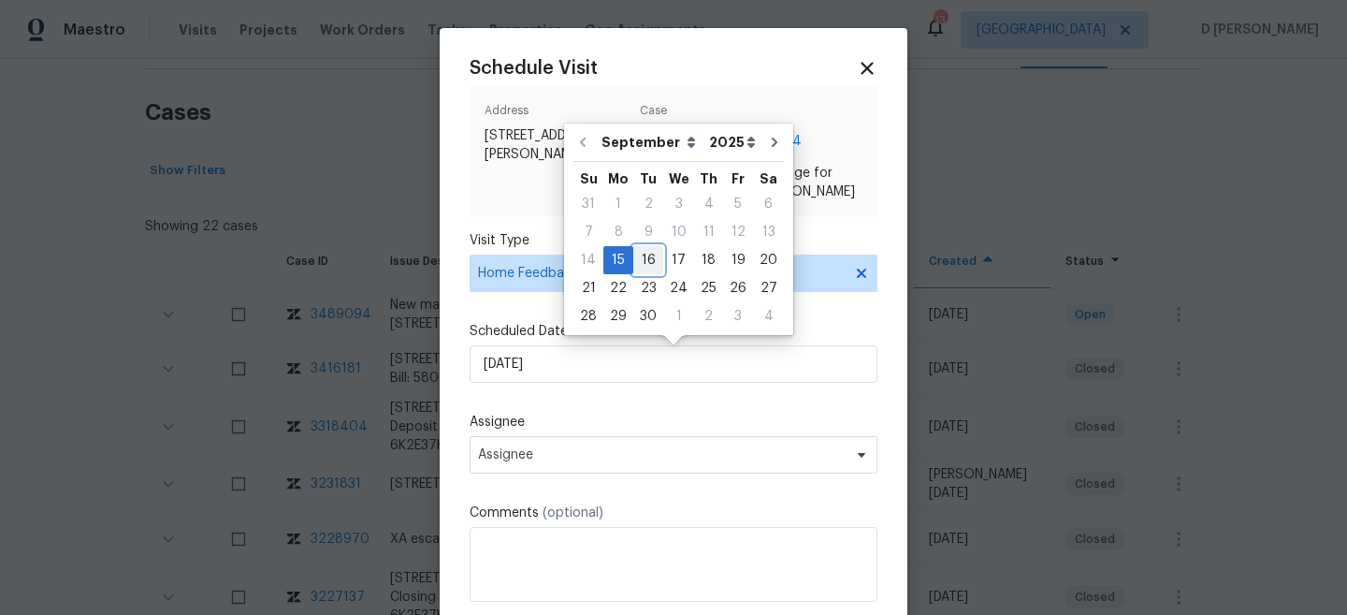
click at [644, 254] on div "16" at bounding box center [648, 260] width 30 height 26
type input "16/09/2025"
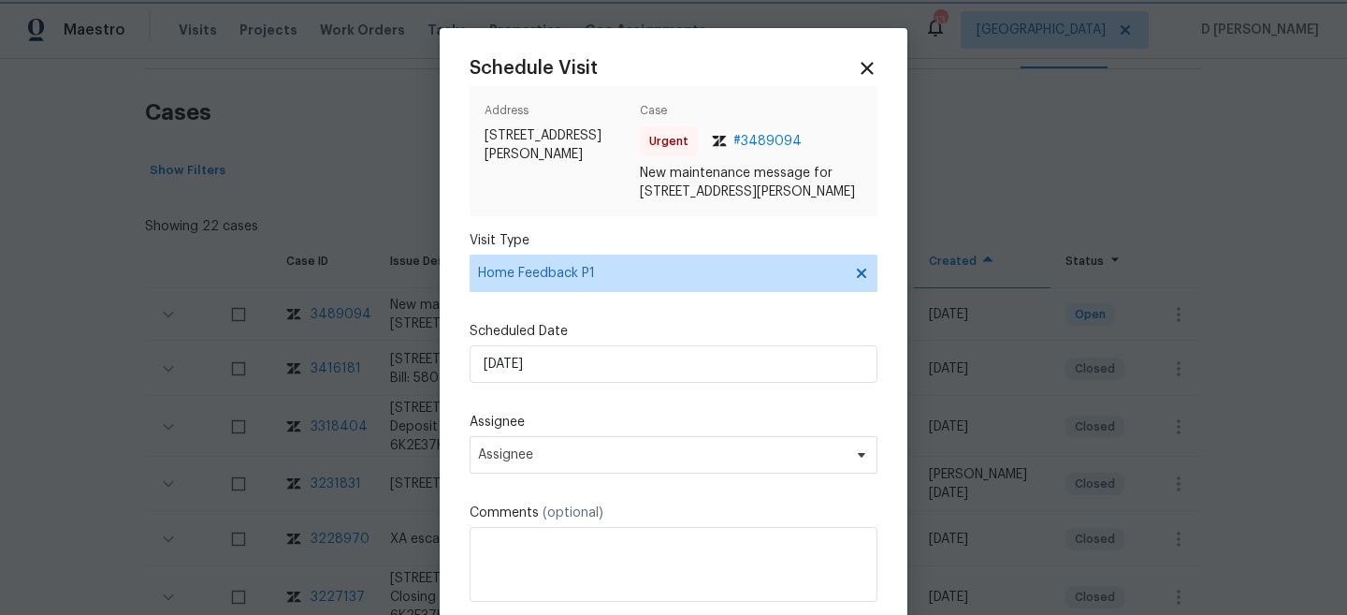
scroll to position [16, 0]
click at [590, 462] on span "Assignee" at bounding box center [661, 454] width 367 height 15
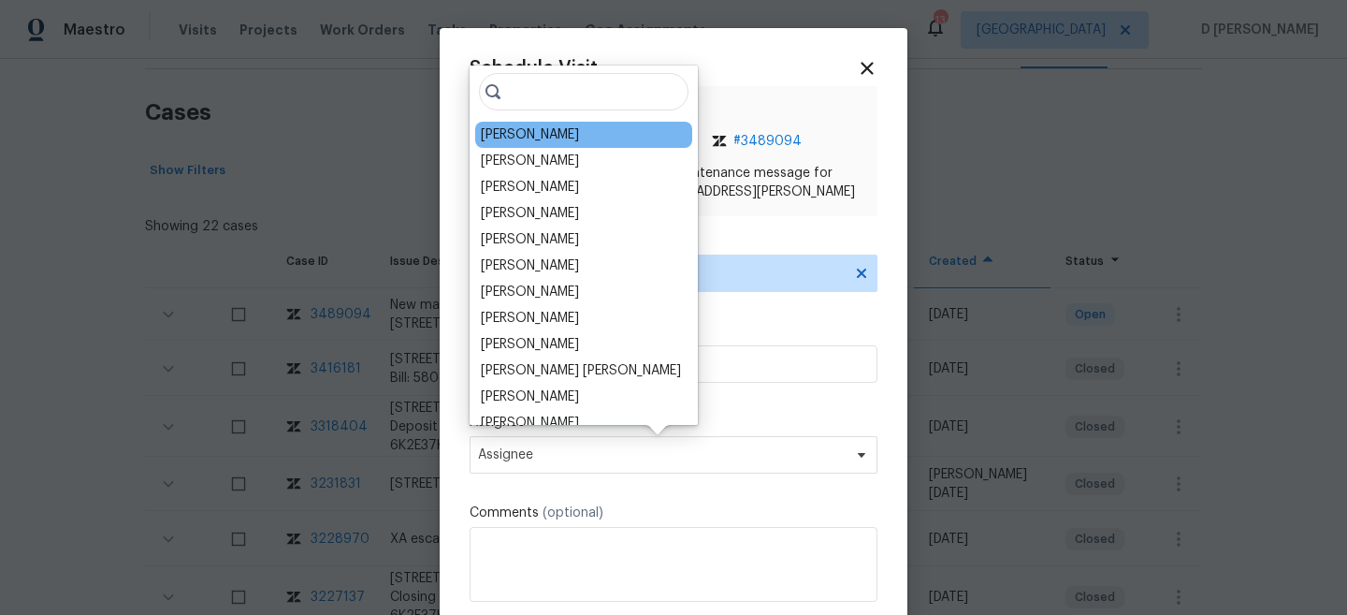
click at [498, 134] on div "Kim Peshek" at bounding box center [530, 134] width 98 height 19
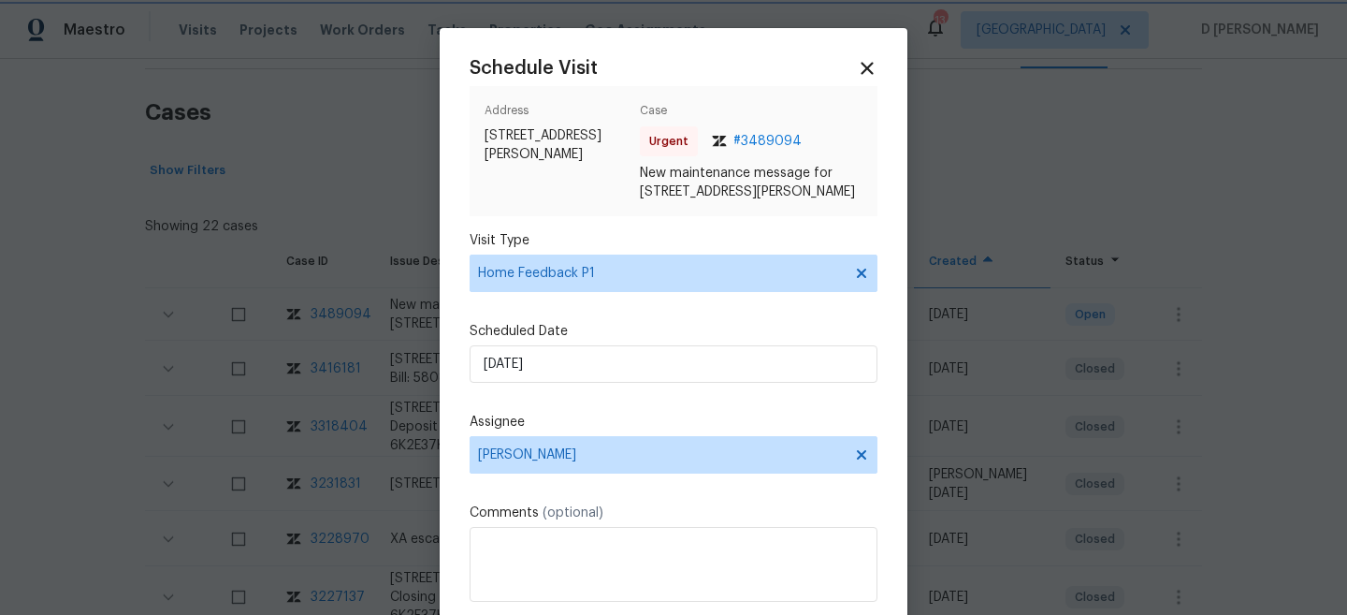
scroll to position [96, 0]
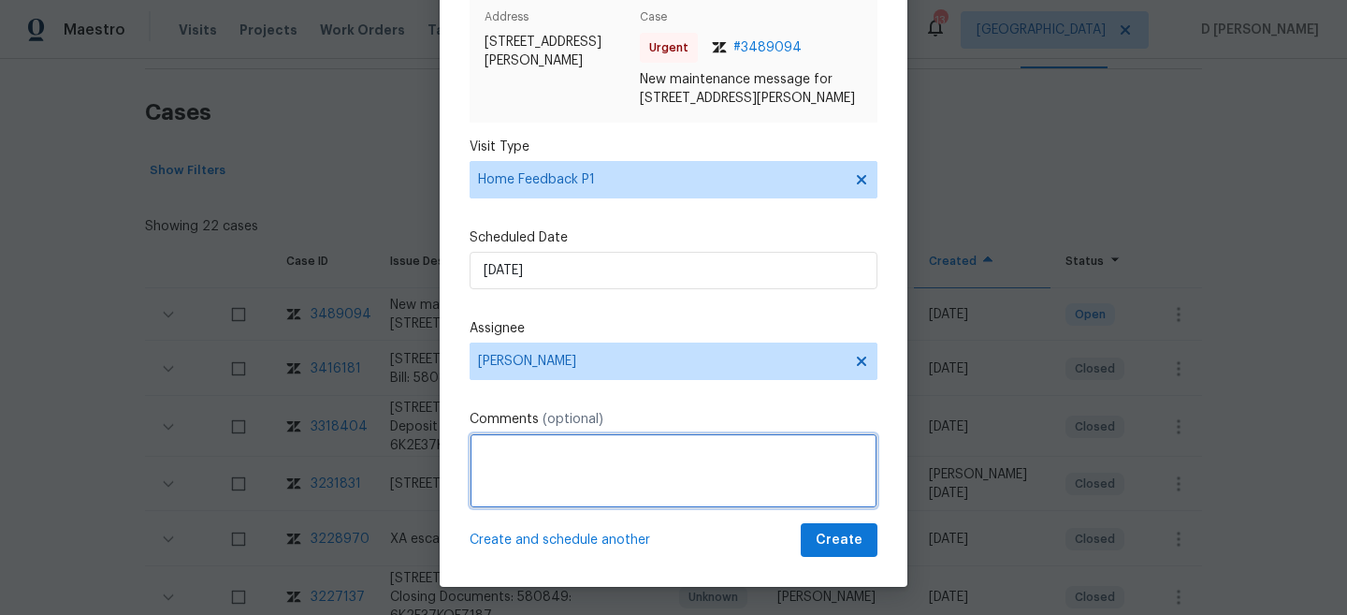
click at [515, 465] on textarea at bounding box center [674, 470] width 408 height 75
paste textarea "upon checking the smart-rent, There was a jamming issue, while locking the fron…"
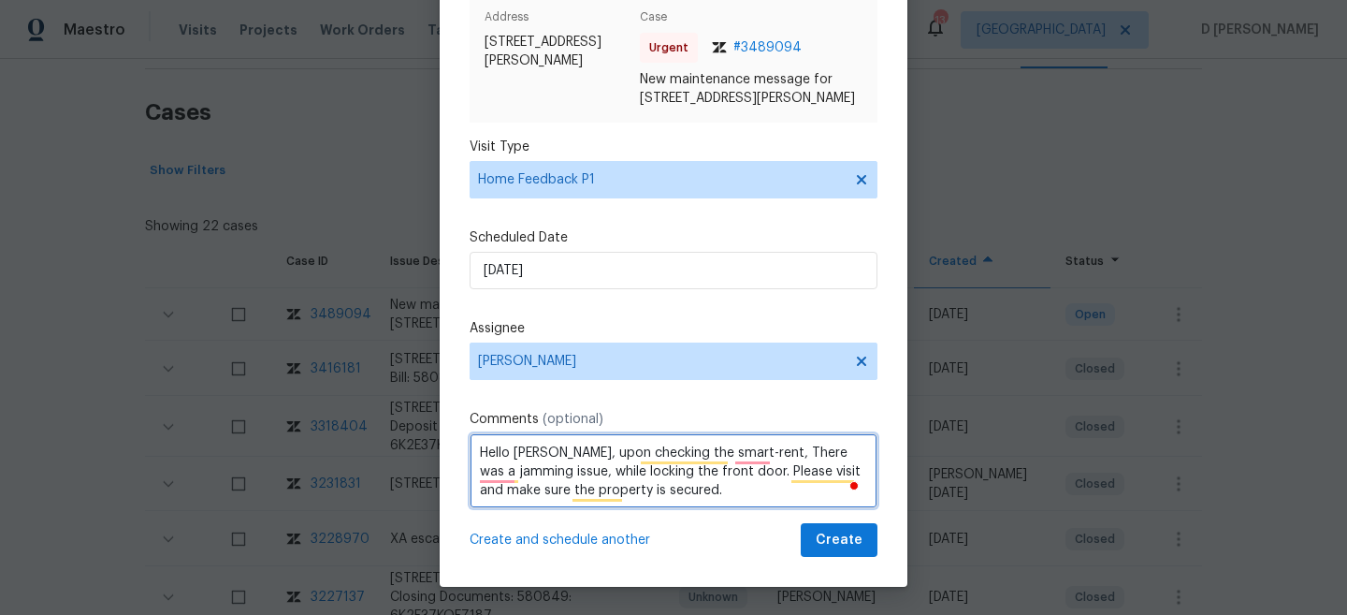
click at [714, 495] on textarea "Hello Kim, upon checking the smart-rent, There was a jamming issue, while locki…" at bounding box center [674, 470] width 408 height 75
type textarea "Hello Kim, upon checking the smart-rent, There was a jamming issue, while locki…"
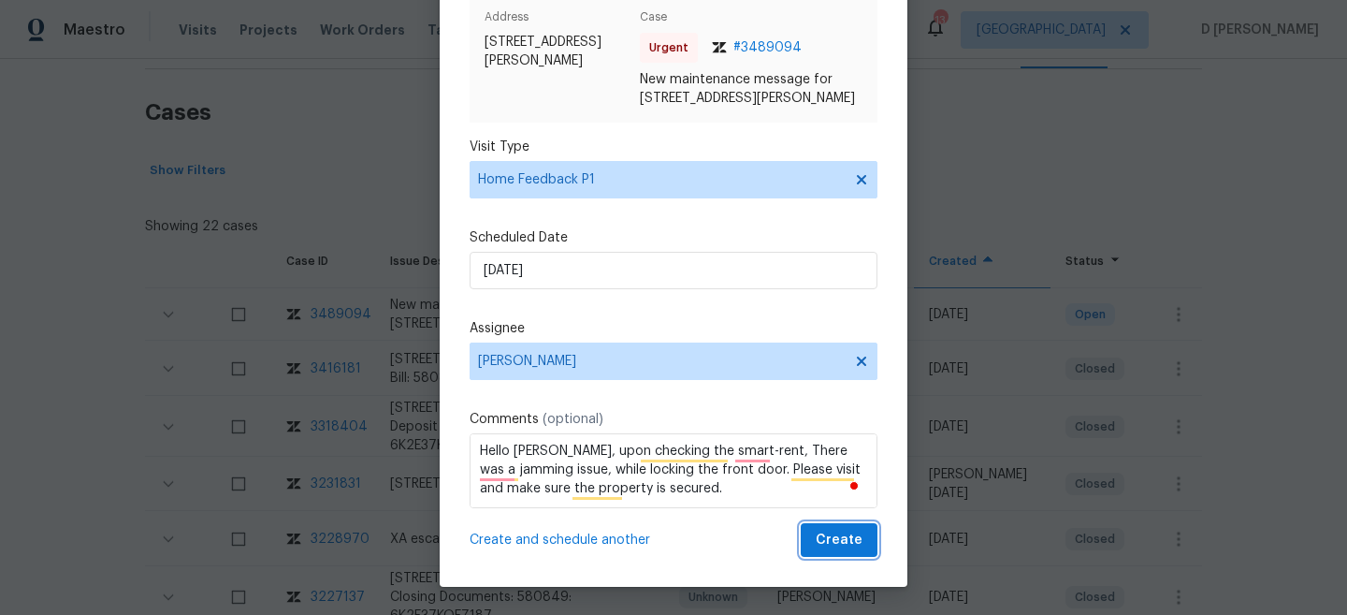
click at [842, 546] on span "Create" at bounding box center [839, 540] width 47 height 23
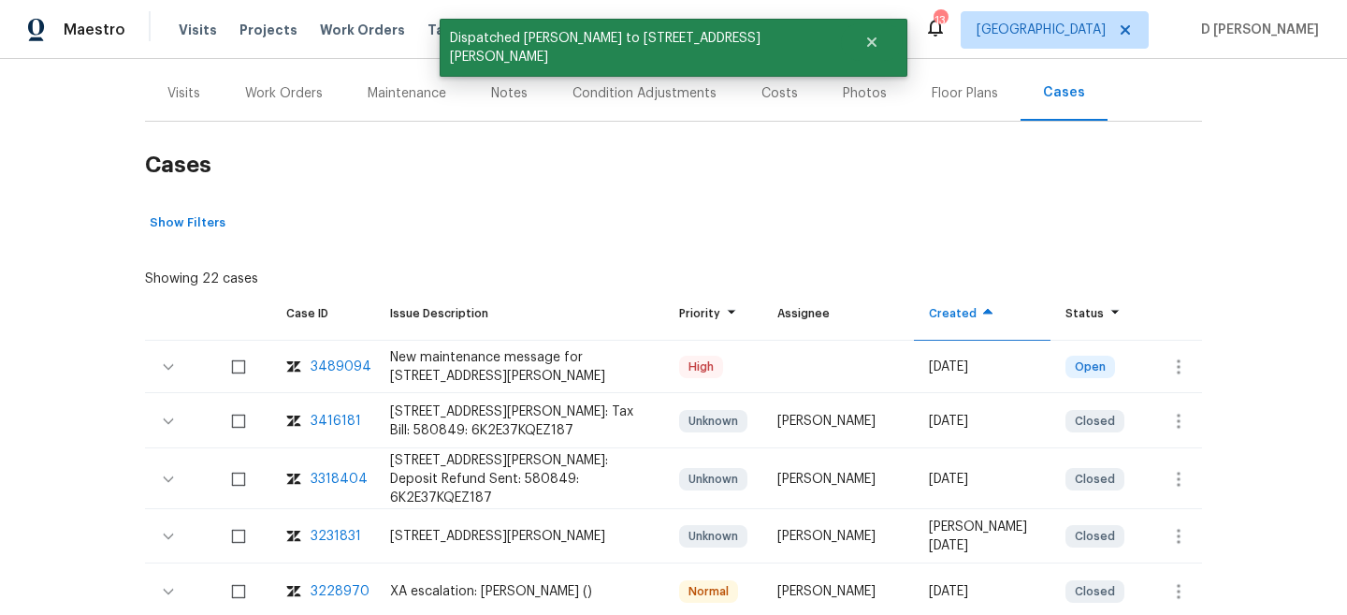
scroll to position [200, 0]
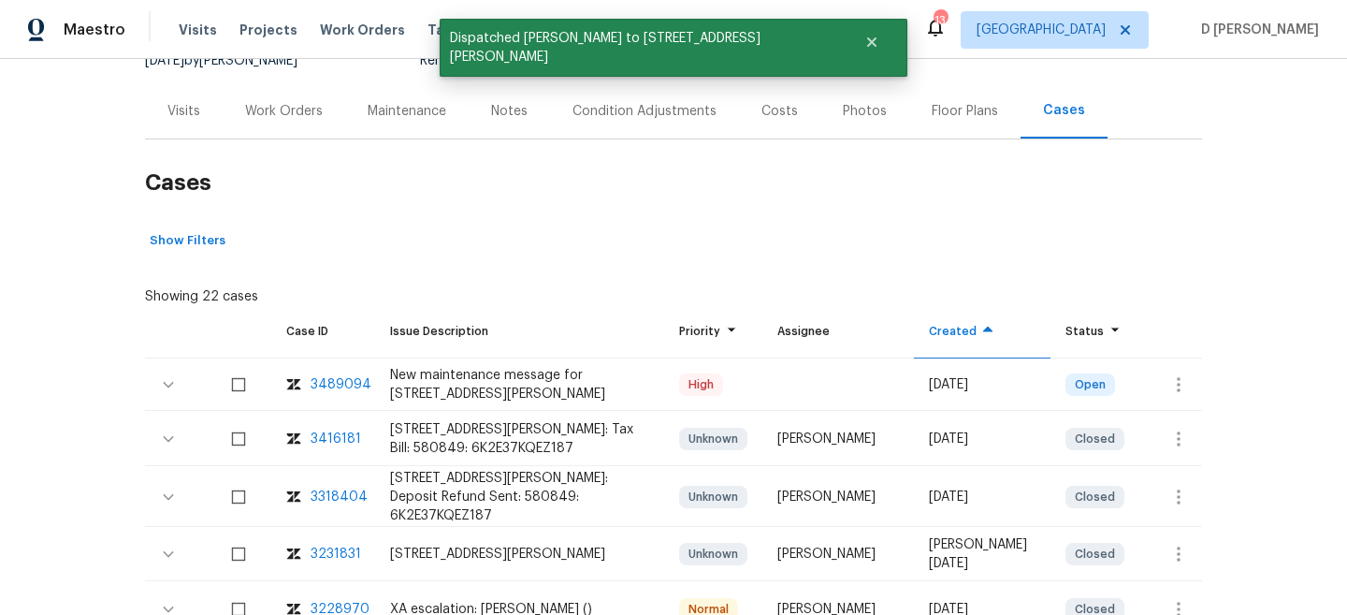
click at [192, 107] on div "Visits" at bounding box center [183, 111] width 33 height 19
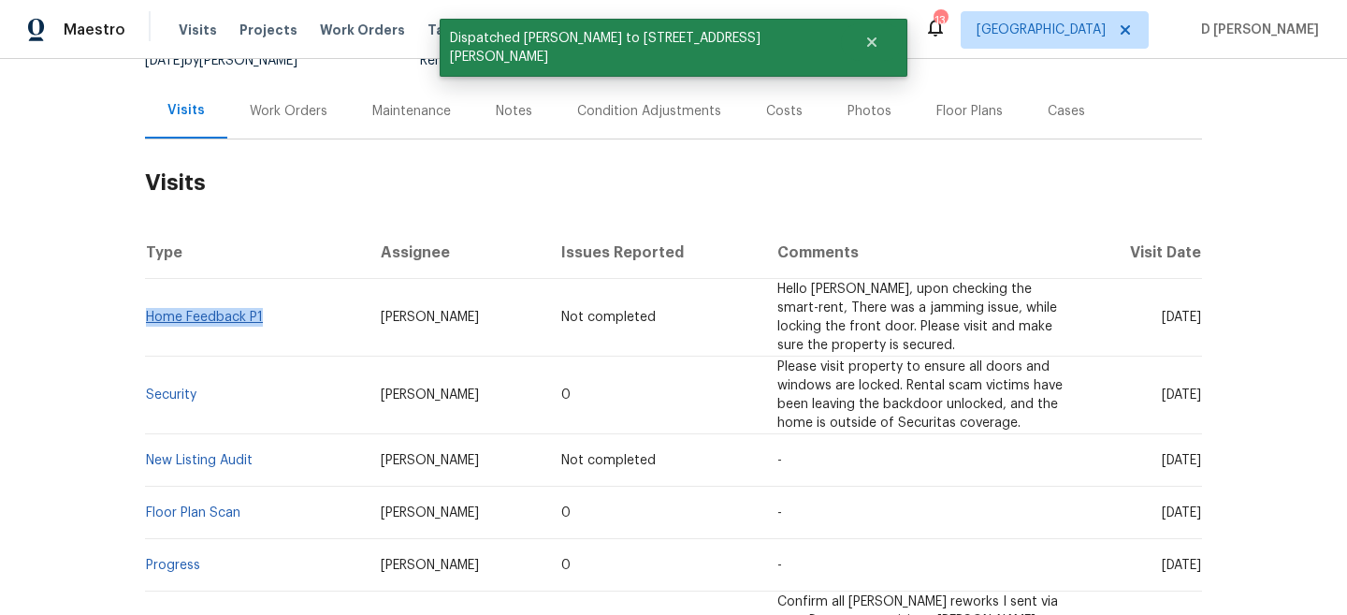
drag, startPoint x: 273, startPoint y: 318, endPoint x: 148, endPoint y: 311, distance: 125.6
click at [148, 311] on td "Home Feedback P1" at bounding box center [255, 318] width 221 height 78
copy link "Home Feedback P1"
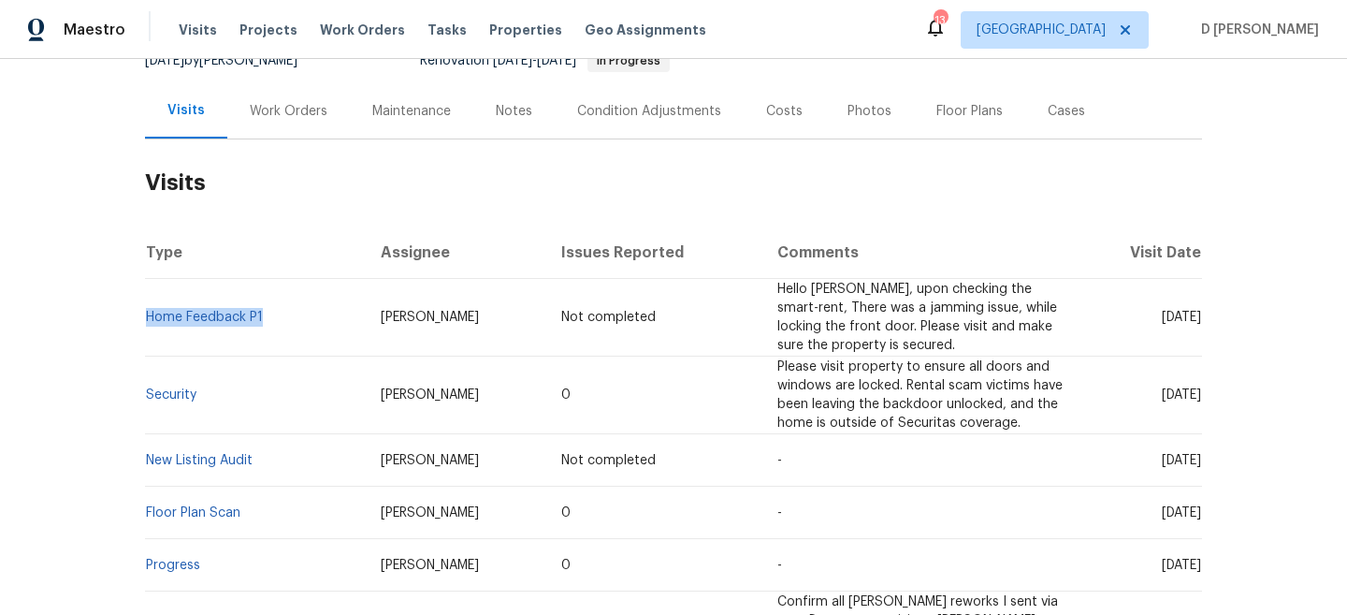
copy link "Home Feedback P1"
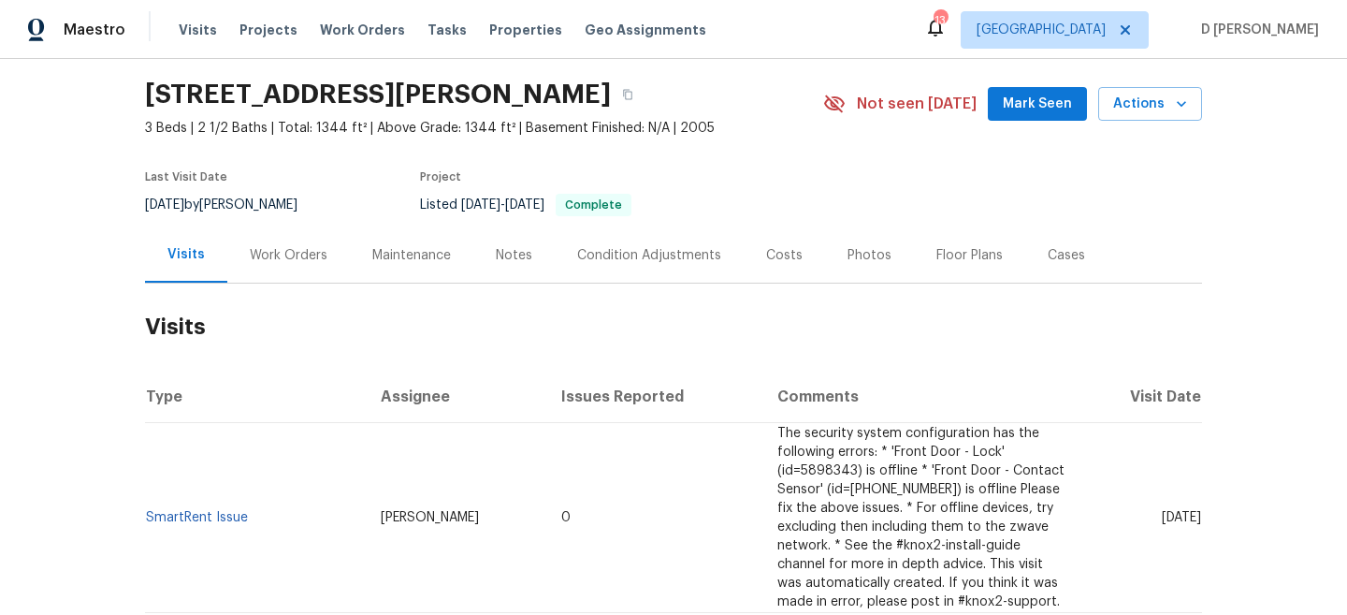
scroll to position [231, 0]
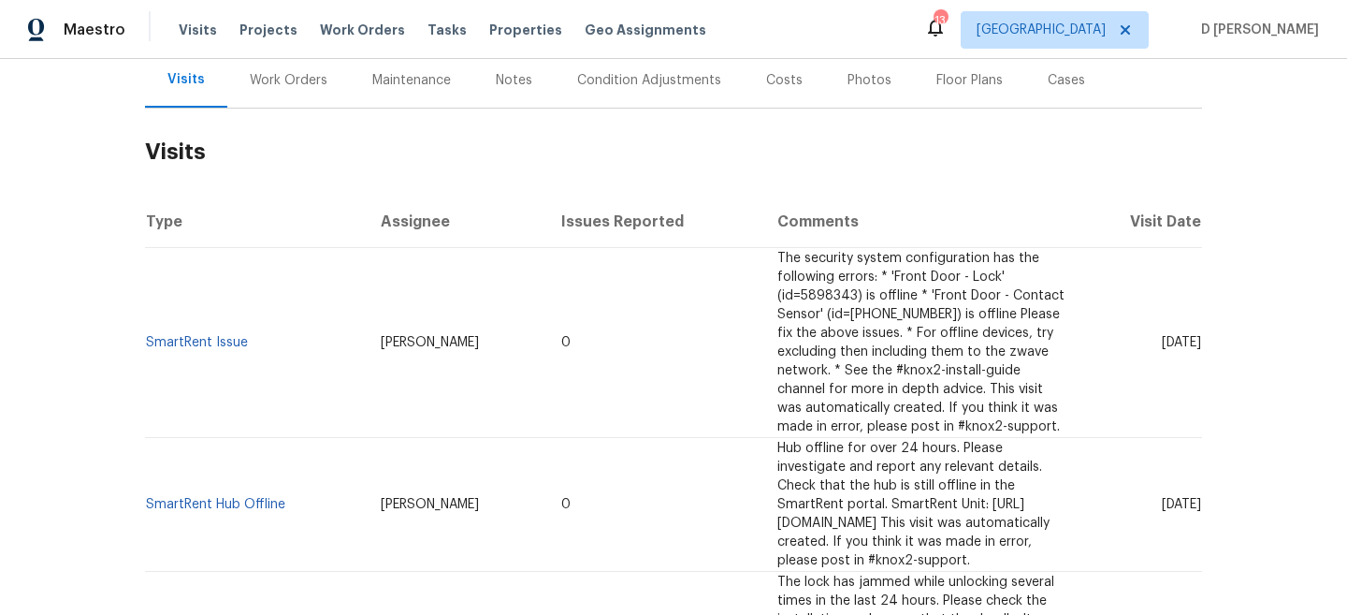
drag, startPoint x: 1128, startPoint y: 314, endPoint x: 1167, endPoint y: 314, distance: 38.4
click at [1167, 336] on span "[DATE]" at bounding box center [1181, 342] width 39 height 13
copy span "[DATE]"
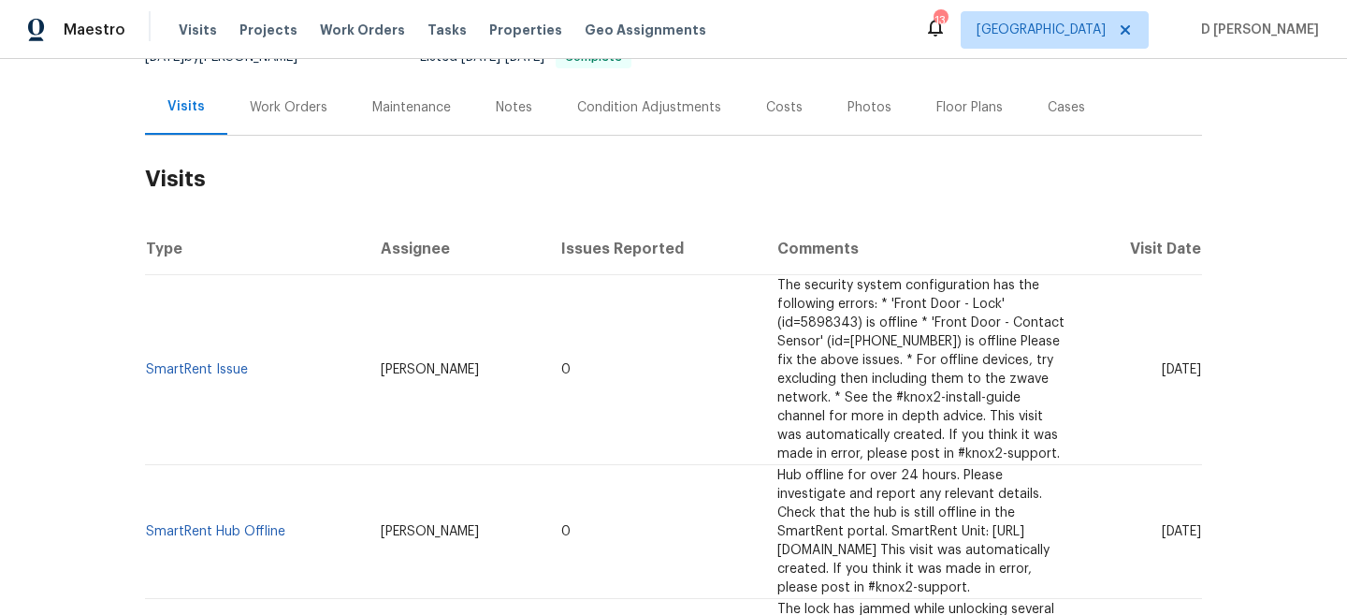
click at [278, 102] on div "Work Orders" at bounding box center [289, 107] width 78 height 19
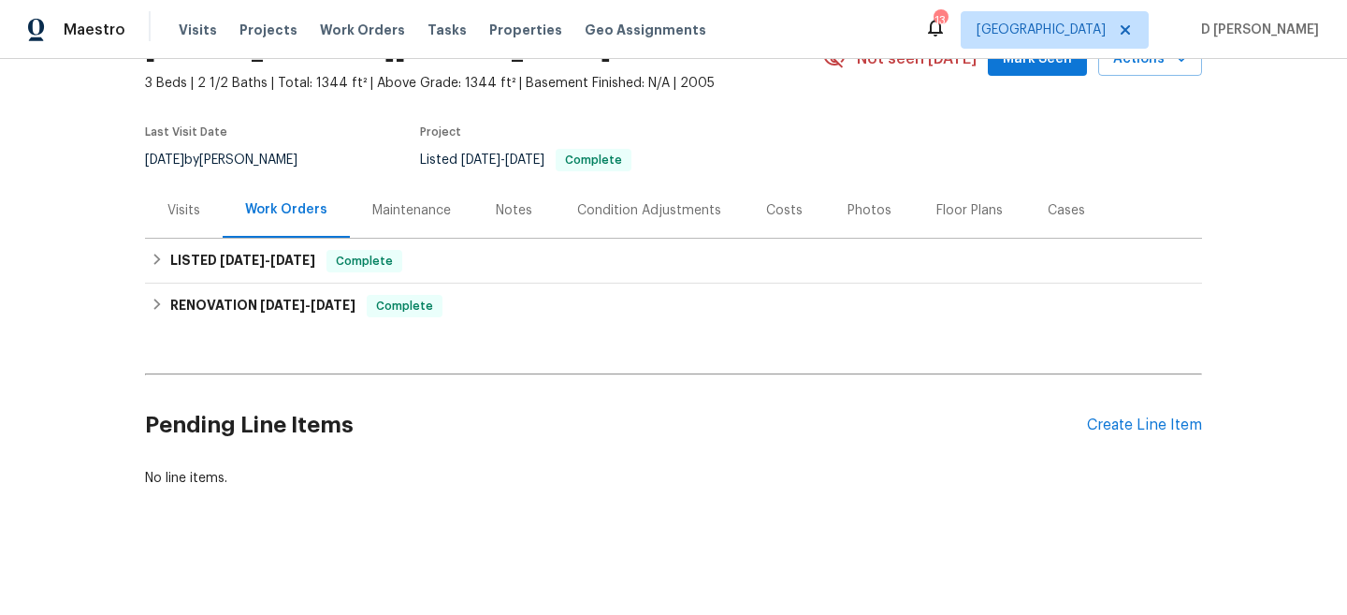
scroll to position [101, 0]
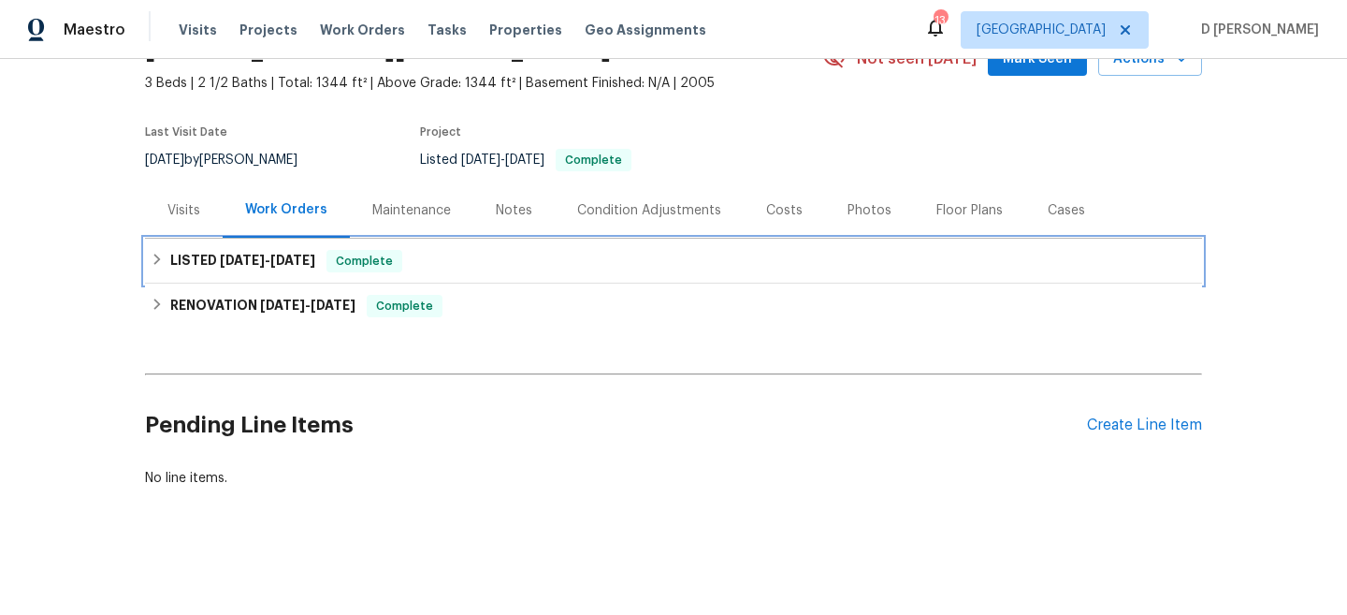
click at [158, 254] on icon at bounding box center [157, 259] width 13 height 13
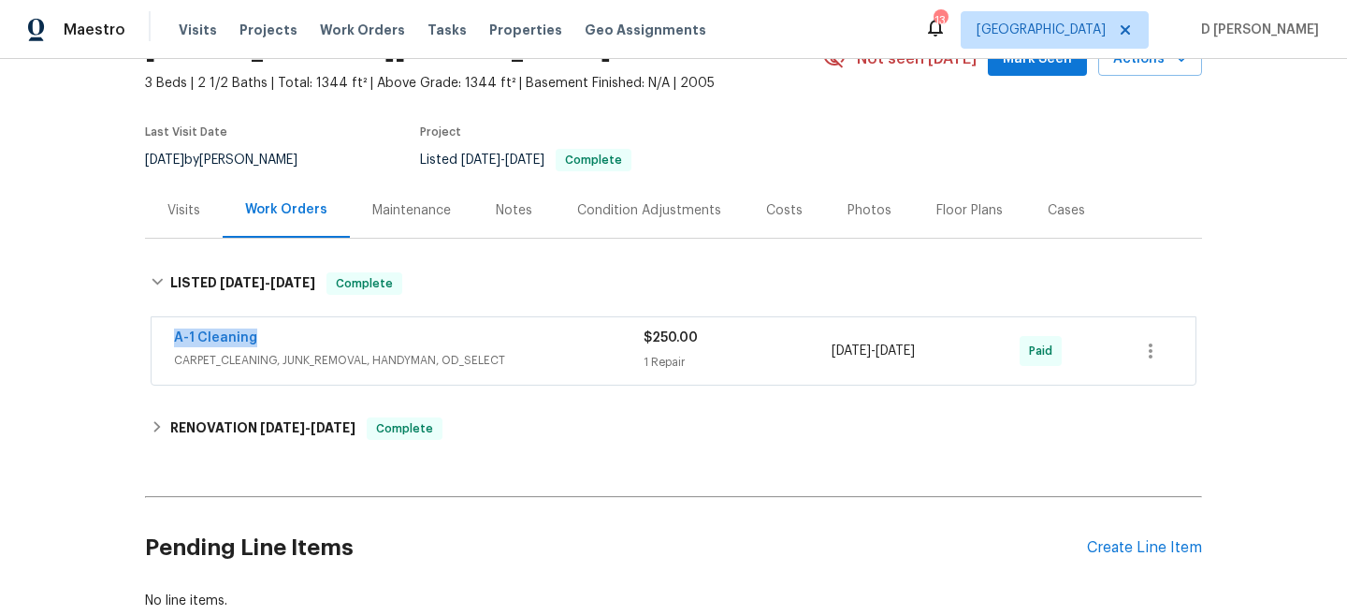
drag, startPoint x: 162, startPoint y: 342, endPoint x: 370, endPoint y: 341, distance: 207.7
click at [370, 341] on div "A-1 Cleaning CARPET_CLEANING, JUNK_REMOVAL, HANDYMAN, OD_SELECT $250.00 1 Repai…" at bounding box center [674, 350] width 1044 height 67
copy link "A-1 Cleaning"
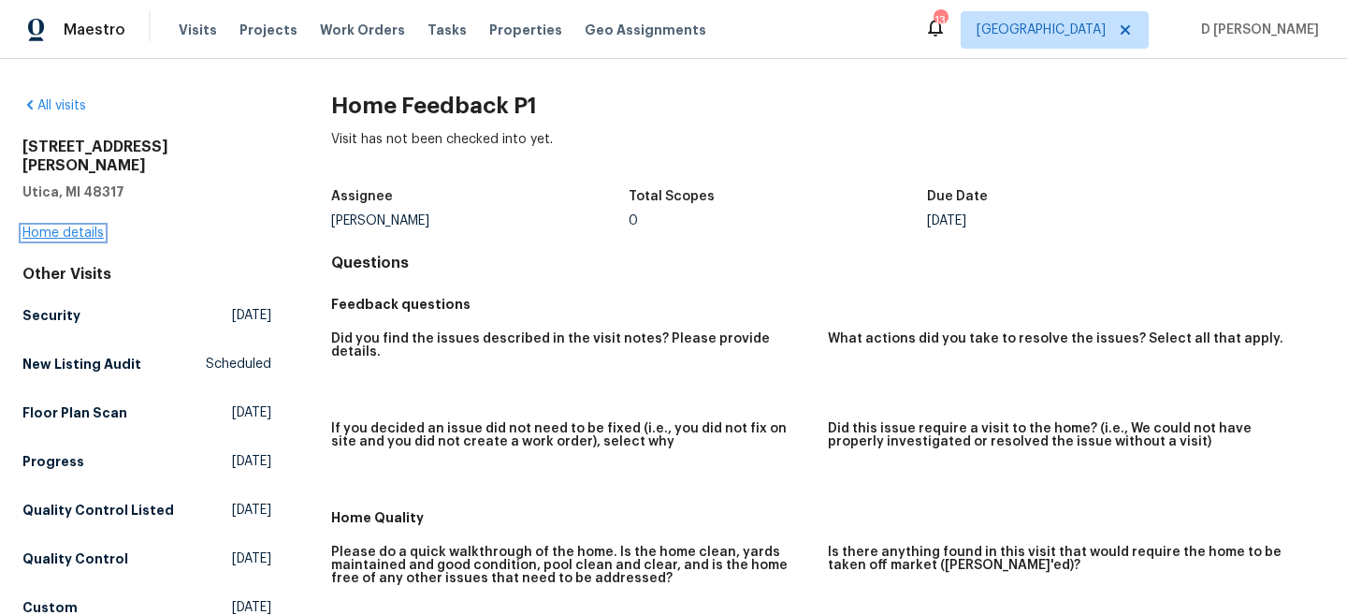
click at [52, 226] on link "Home details" at bounding box center [62, 232] width 81 height 13
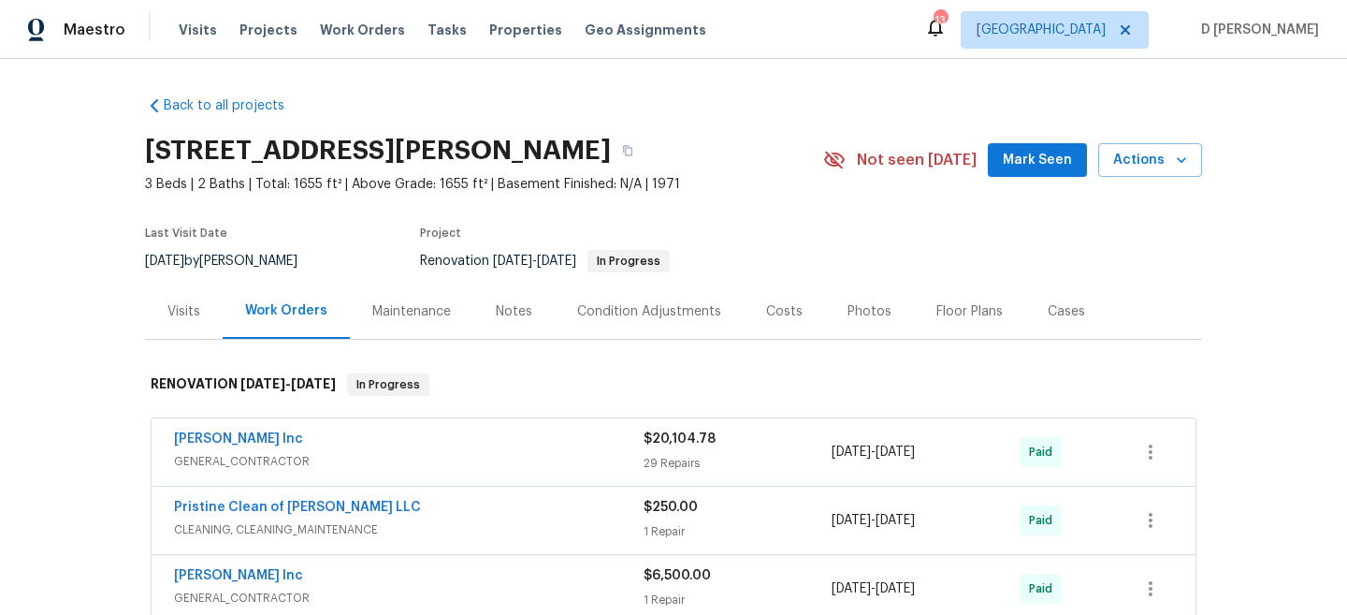
click at [196, 319] on div "Visits" at bounding box center [183, 311] width 33 height 19
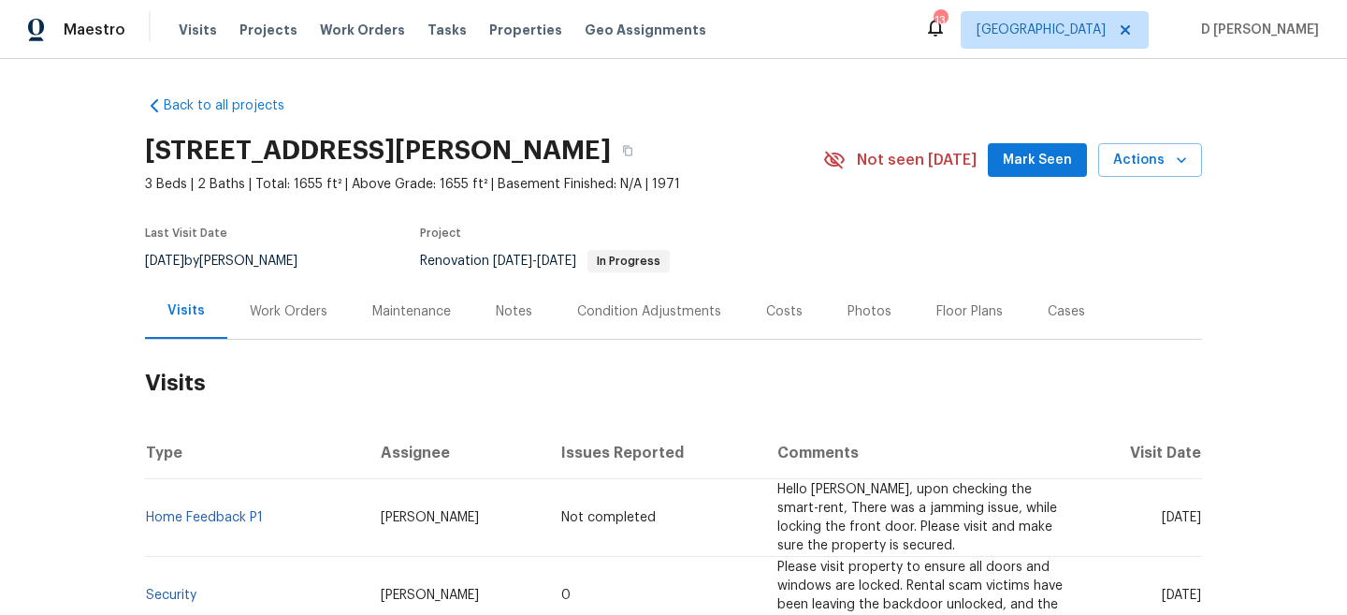
scroll to position [1, 0]
click at [623, 152] on icon "button" at bounding box center [627, 149] width 11 height 11
click at [200, 26] on span "Visits" at bounding box center [198, 30] width 38 height 19
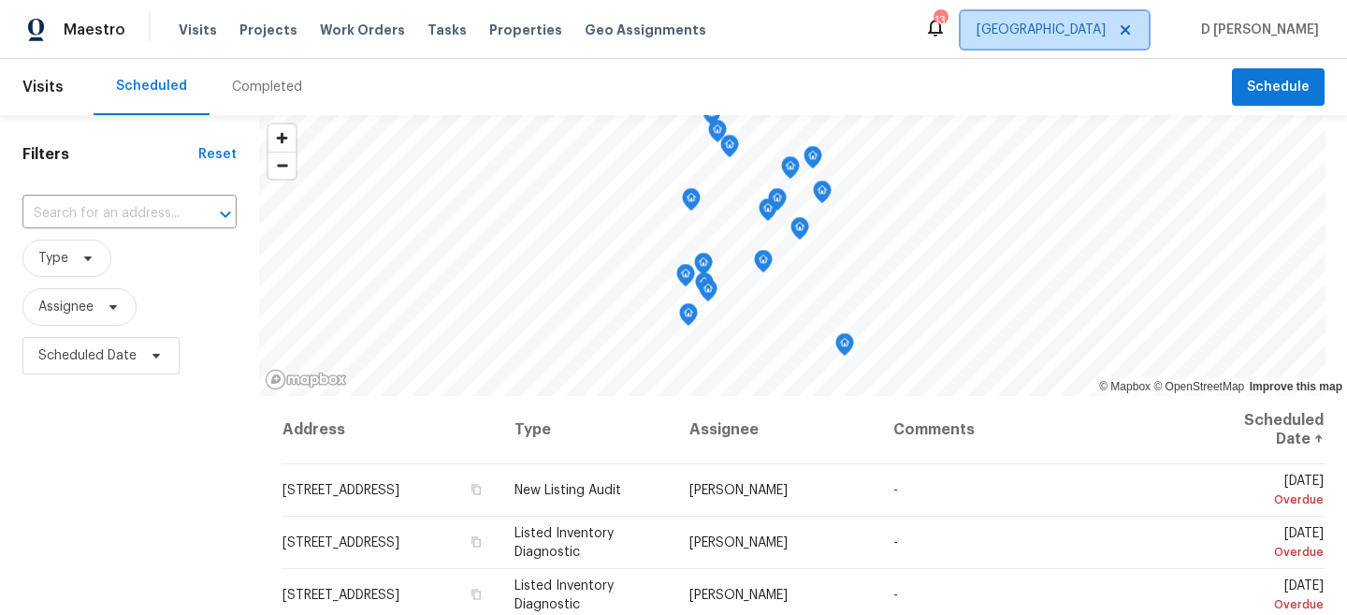
click at [1149, 19] on span "Jacksonville" at bounding box center [1055, 29] width 188 height 37
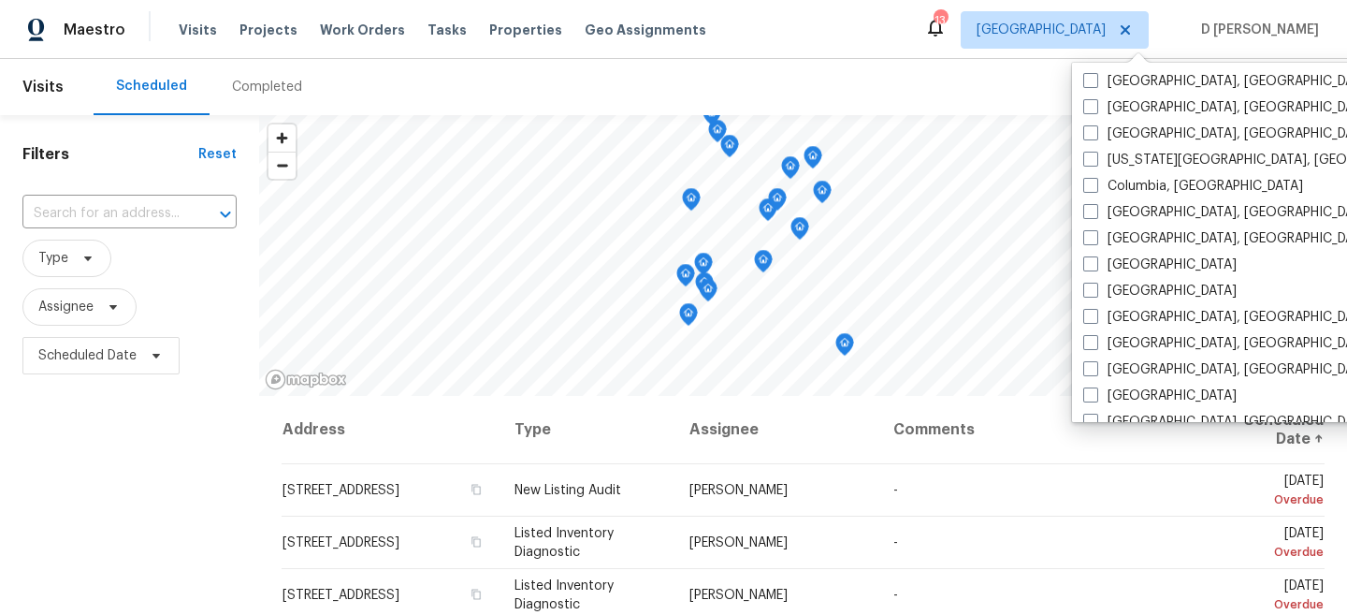
scroll to position [343, 0]
click at [1093, 316] on span at bounding box center [1090, 315] width 15 height 15
click at [1093, 316] on input "[GEOGRAPHIC_DATA], [GEOGRAPHIC_DATA]" at bounding box center [1089, 313] width 12 height 12
checkbox input "true"
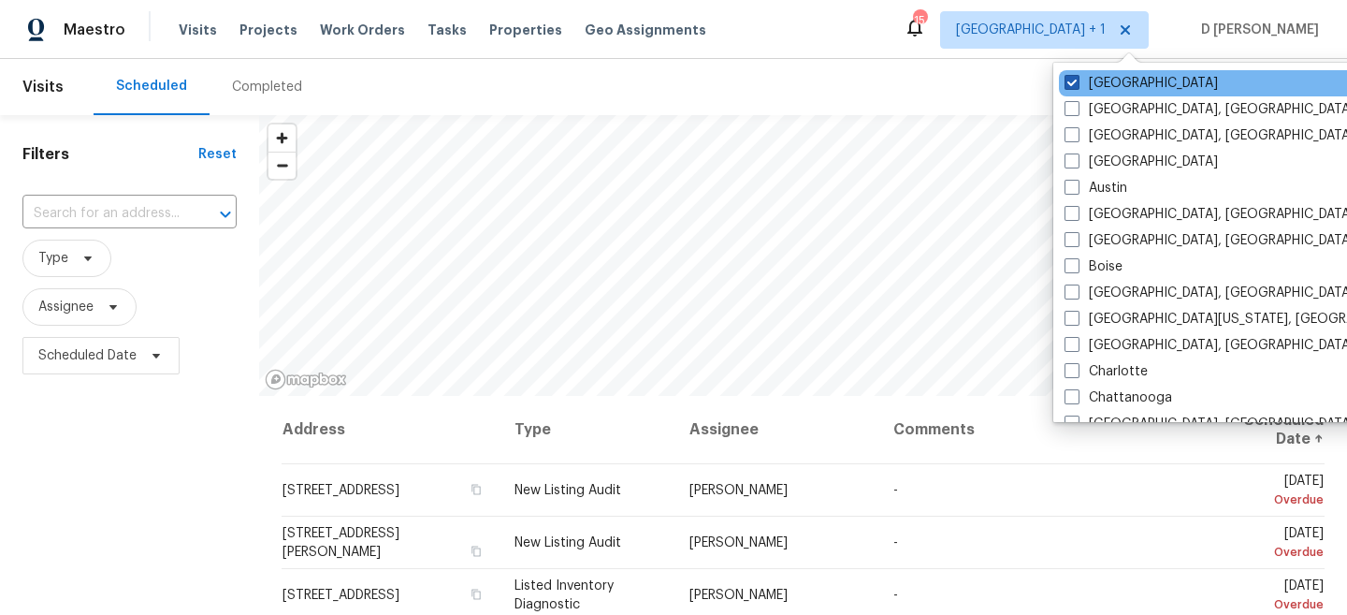
click at [1072, 80] on span at bounding box center [1072, 82] width 15 height 15
click at [1072, 80] on input "Jacksonville" at bounding box center [1071, 80] width 12 height 12
checkbox input "false"
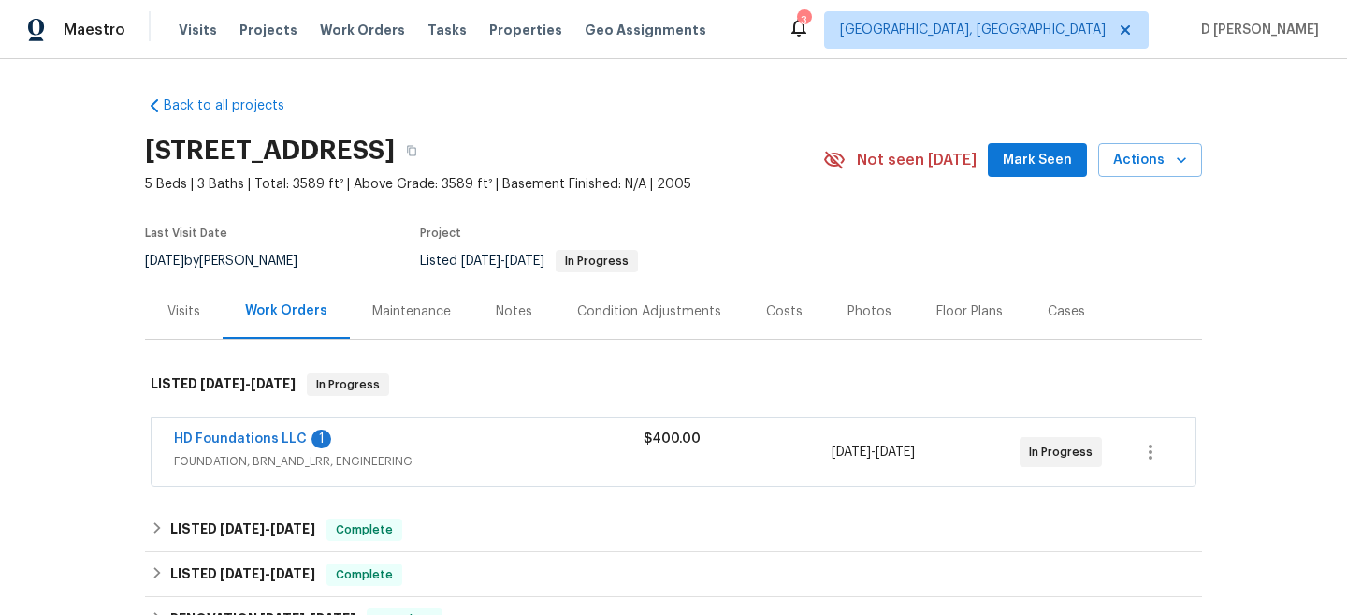
click at [427, 446] on div "HD Foundations LLC 1" at bounding box center [409, 440] width 470 height 22
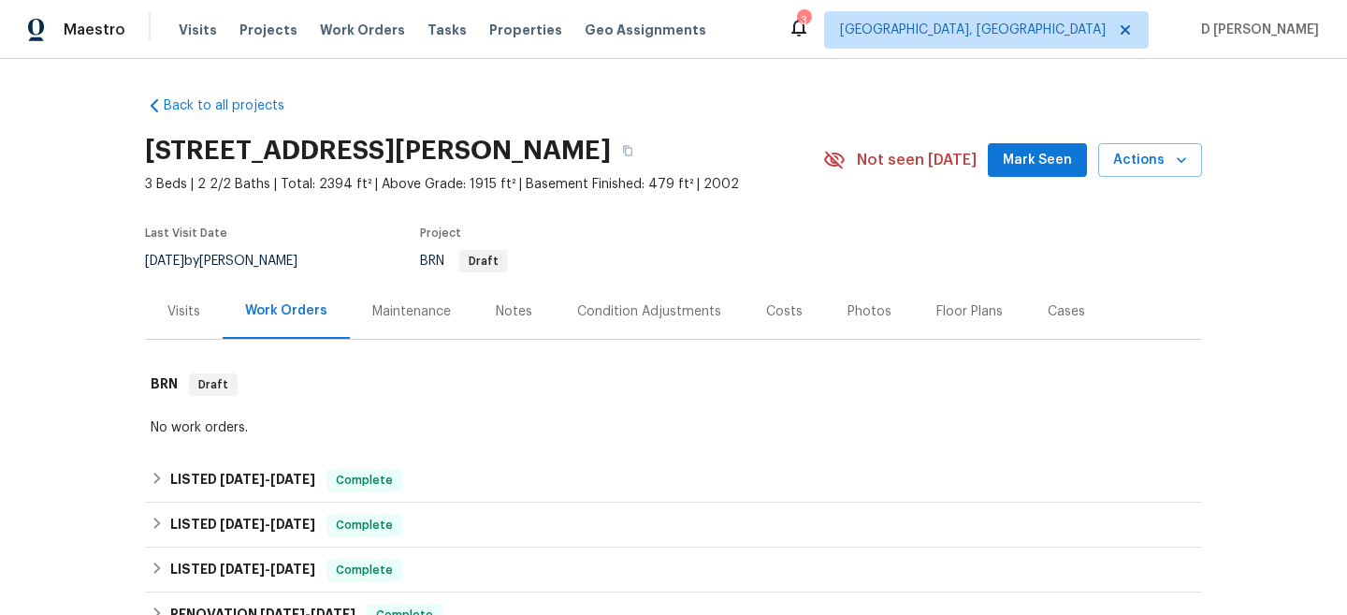
scroll to position [41, 0]
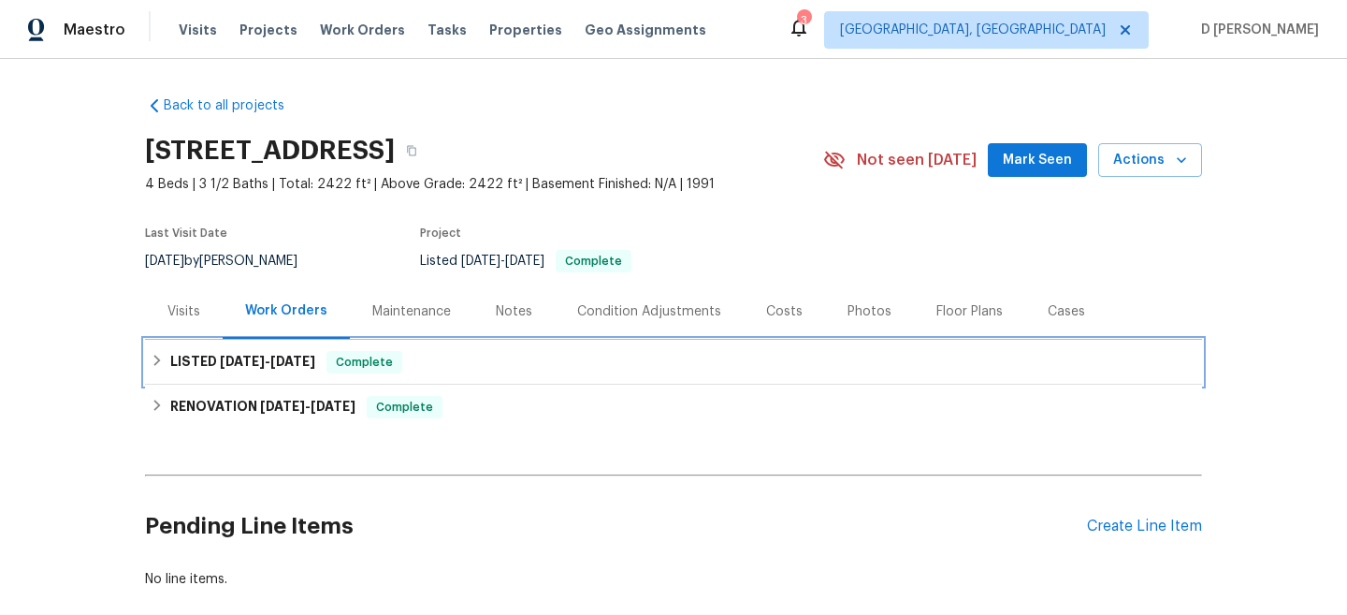
click at [162, 362] on icon at bounding box center [157, 360] width 13 height 13
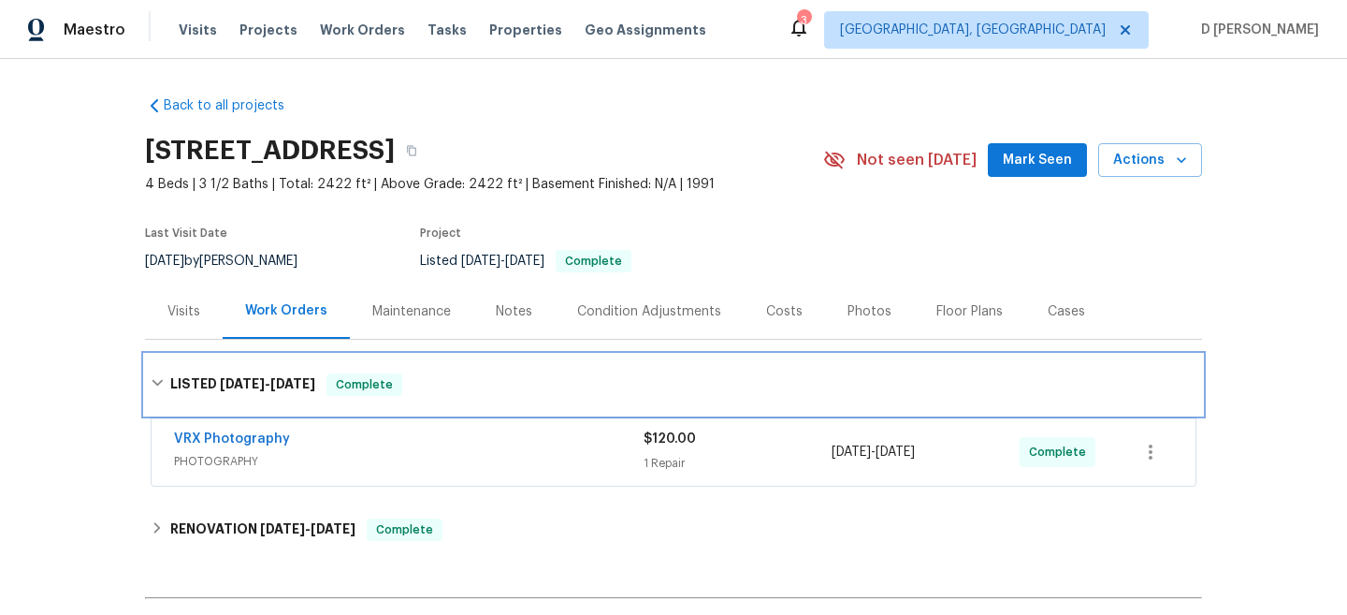
click at [166, 371] on div "LISTED [DATE] - [DATE] Complete" at bounding box center [673, 385] width 1057 height 60
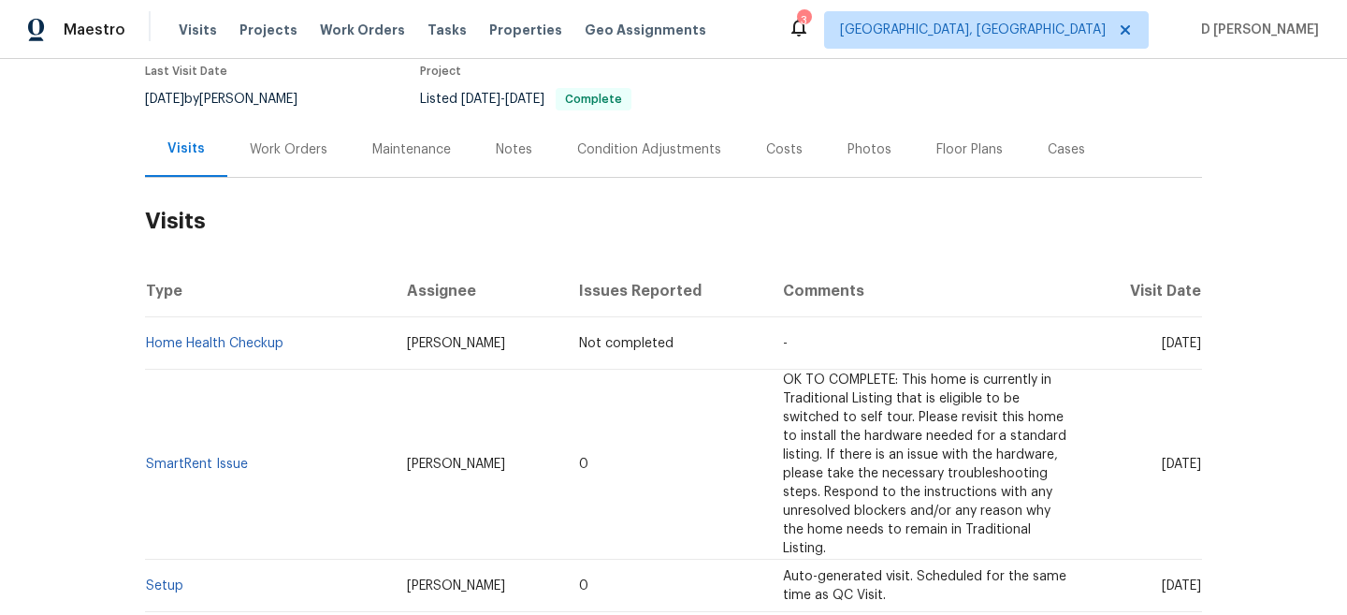
scroll to position [160, 0]
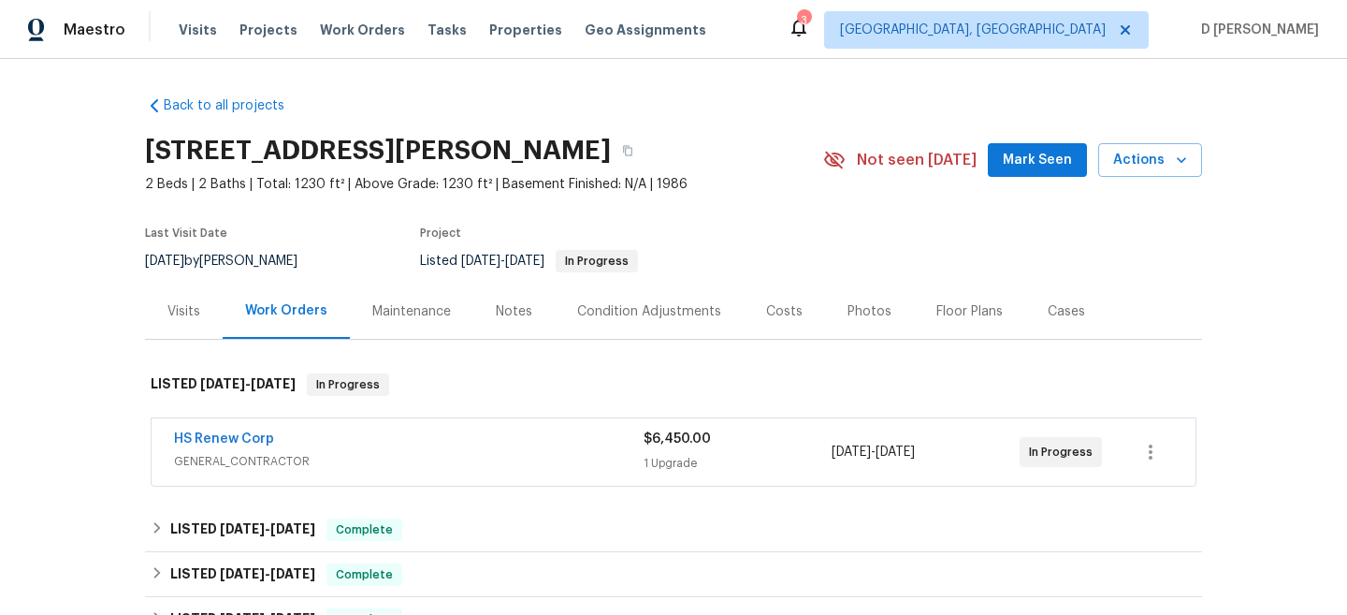
scroll to position [64, 0]
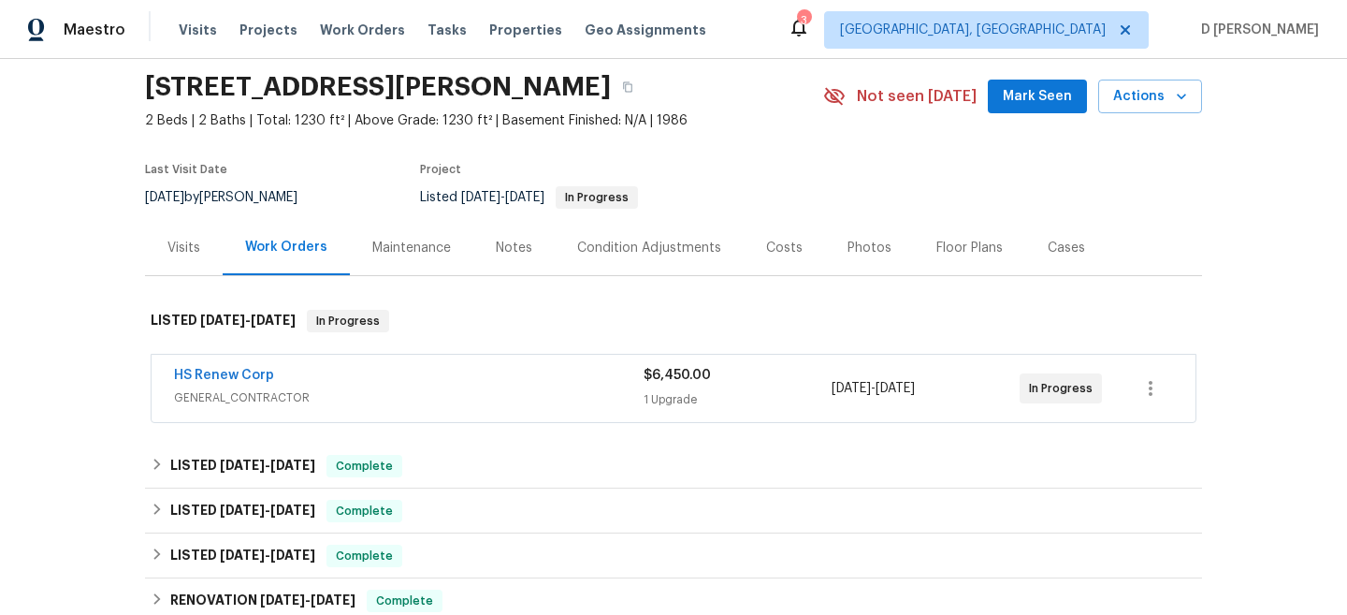
click at [540, 384] on div "HS Renew Corp" at bounding box center [409, 377] width 470 height 22
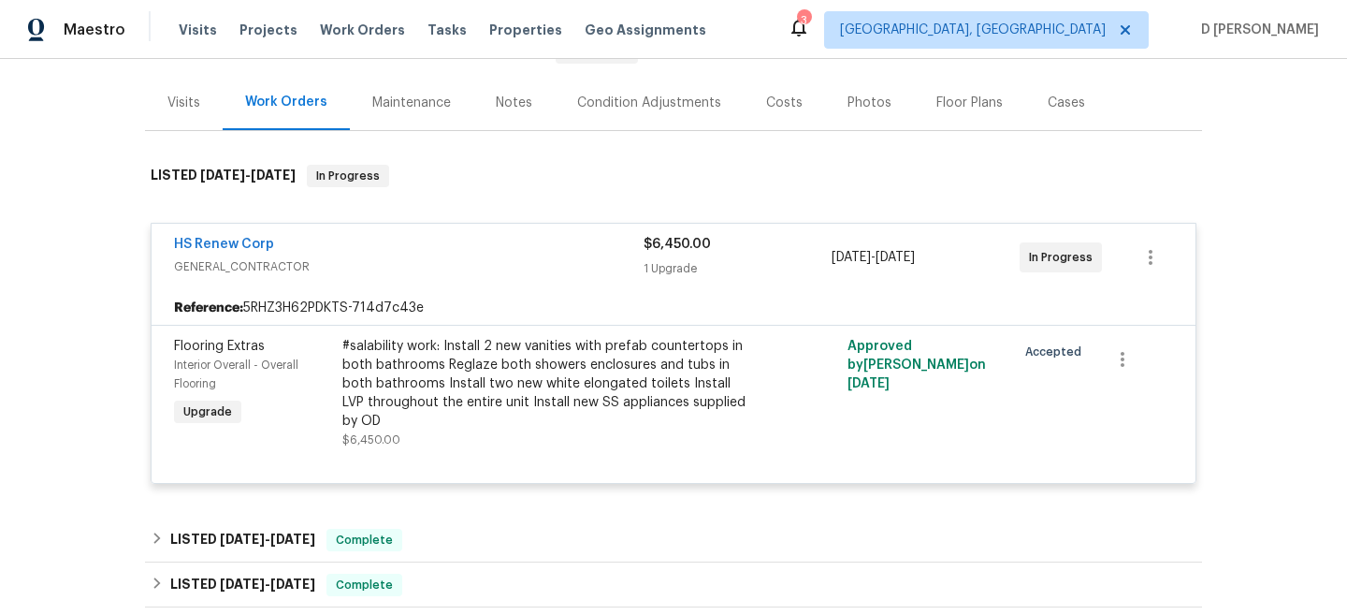
scroll to position [215, 0]
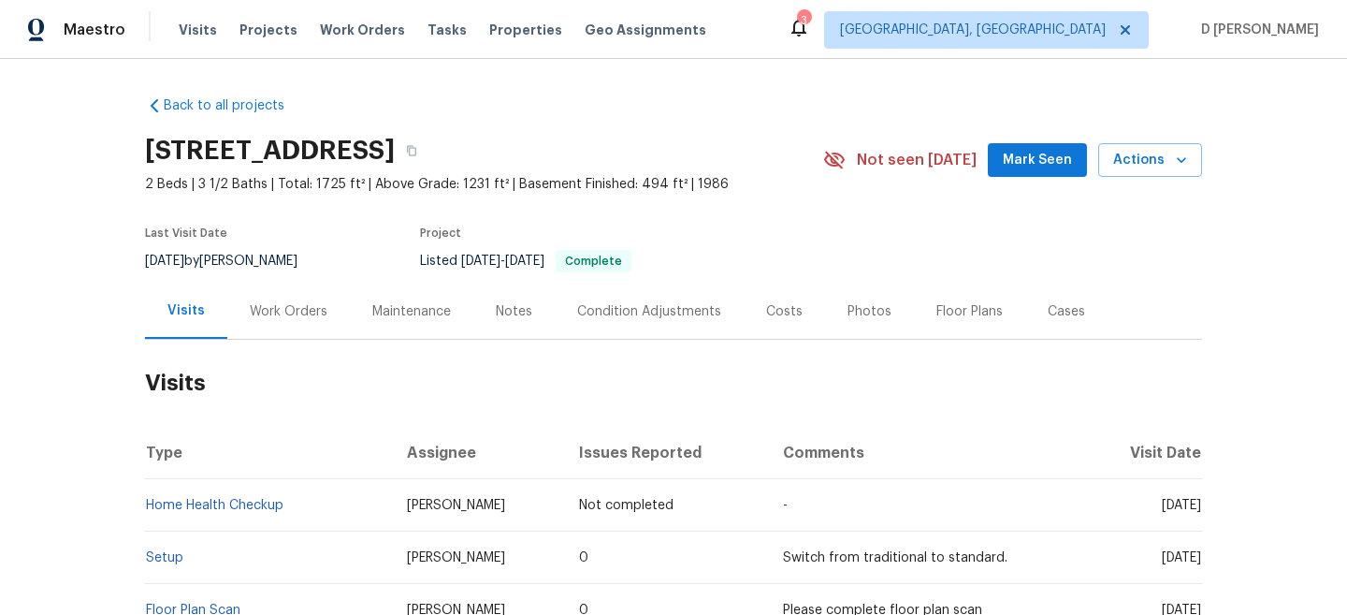
scroll to position [60, 0]
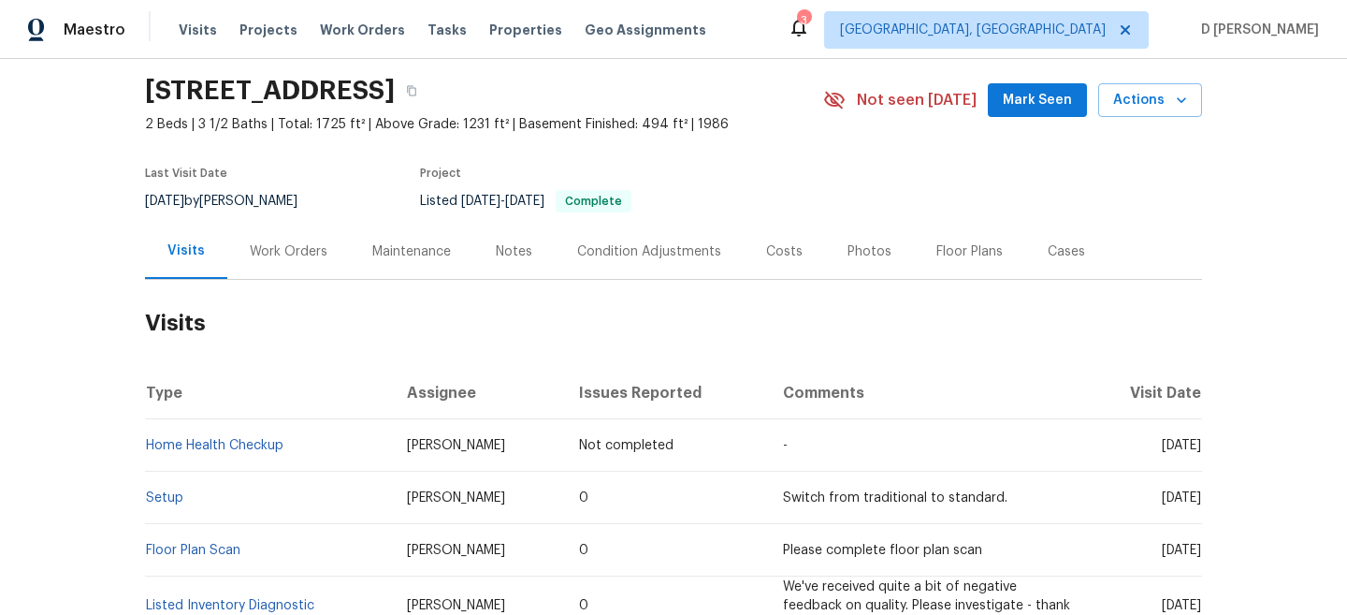
click at [304, 259] on div "Work Orders" at bounding box center [289, 251] width 78 height 19
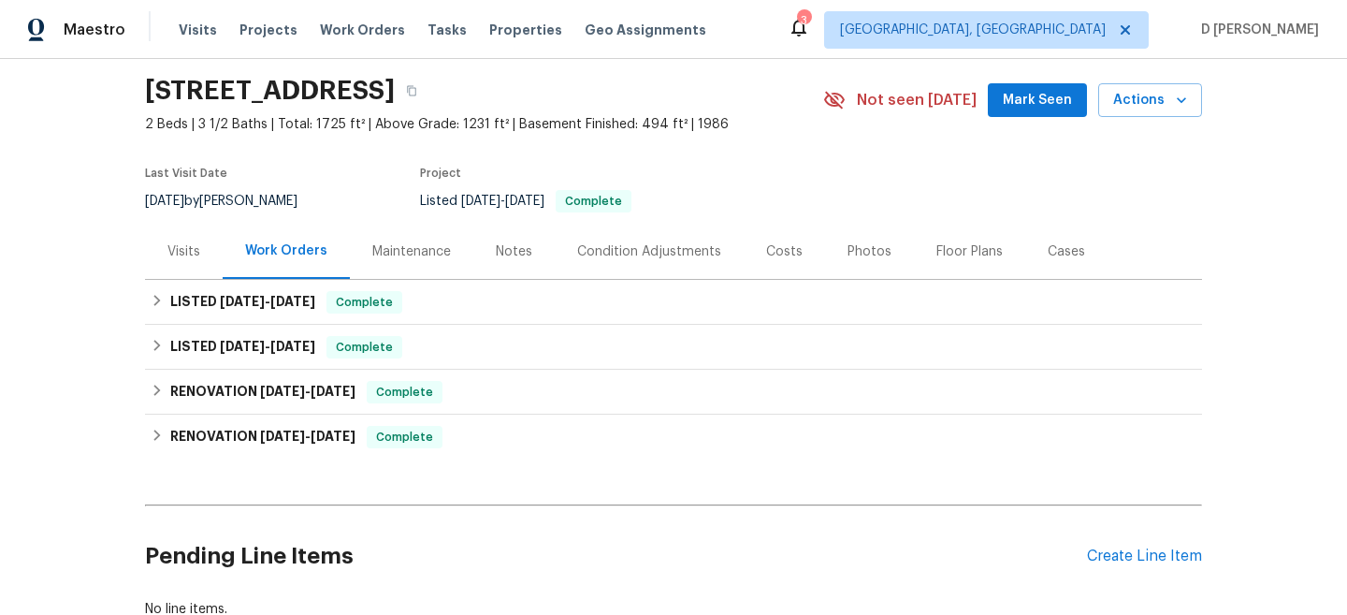
click at [179, 254] on div "Visits" at bounding box center [183, 251] width 33 height 19
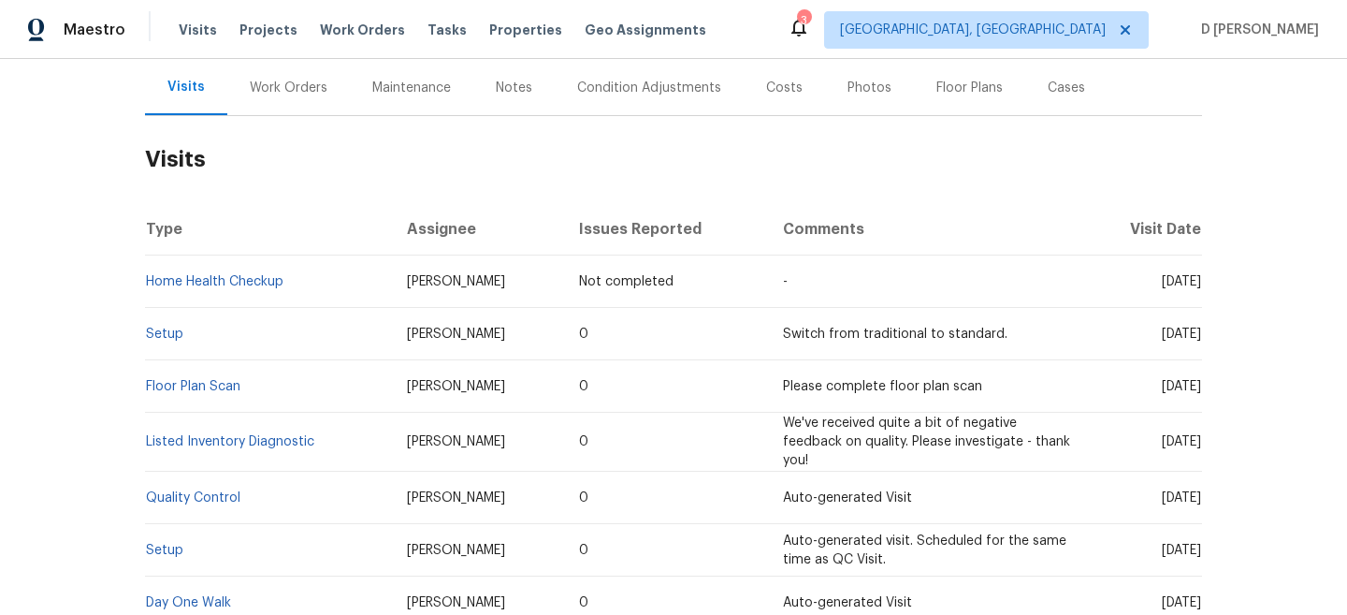
scroll to position [225, 0]
drag, startPoint x: 383, startPoint y: 280, endPoint x: 485, endPoint y: 279, distance: 102.0
click at [485, 279] on td "Nelson Flores" at bounding box center [478, 280] width 172 height 52
copy span "Nelson Flores"
drag, startPoint x: 295, startPoint y: 279, endPoint x: 149, endPoint y: 273, distance: 146.1
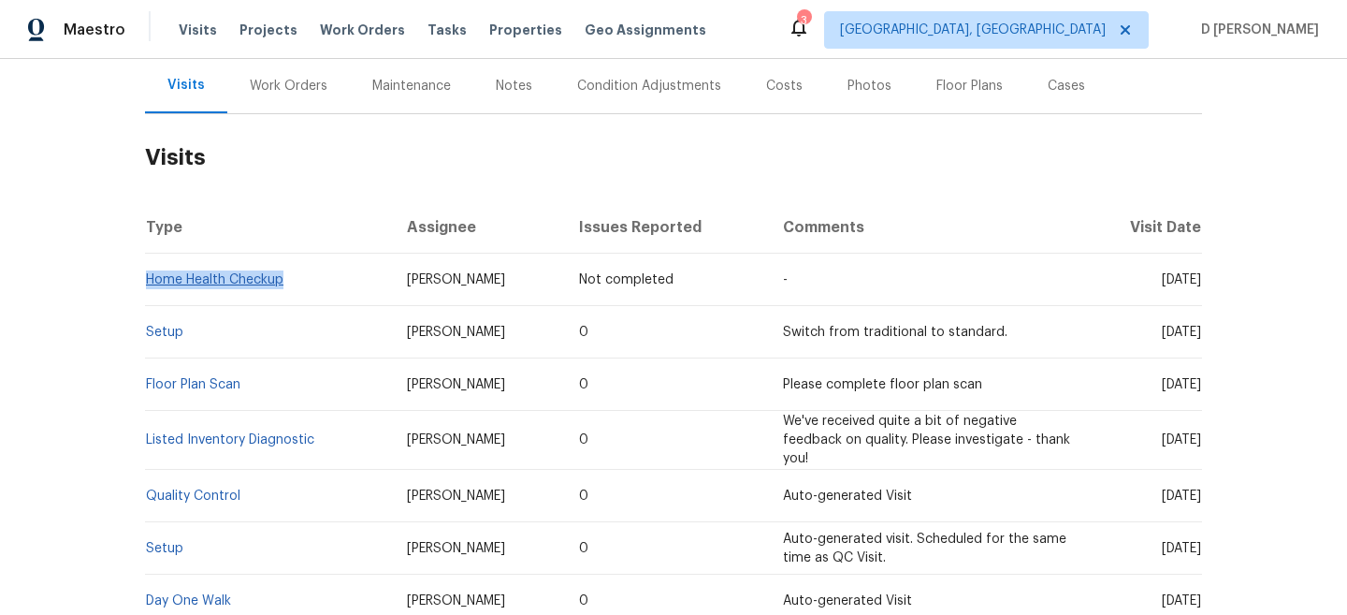
click at [149, 273] on td "Home Health Checkup" at bounding box center [268, 280] width 247 height 52
copy link "Home Health Checkup"
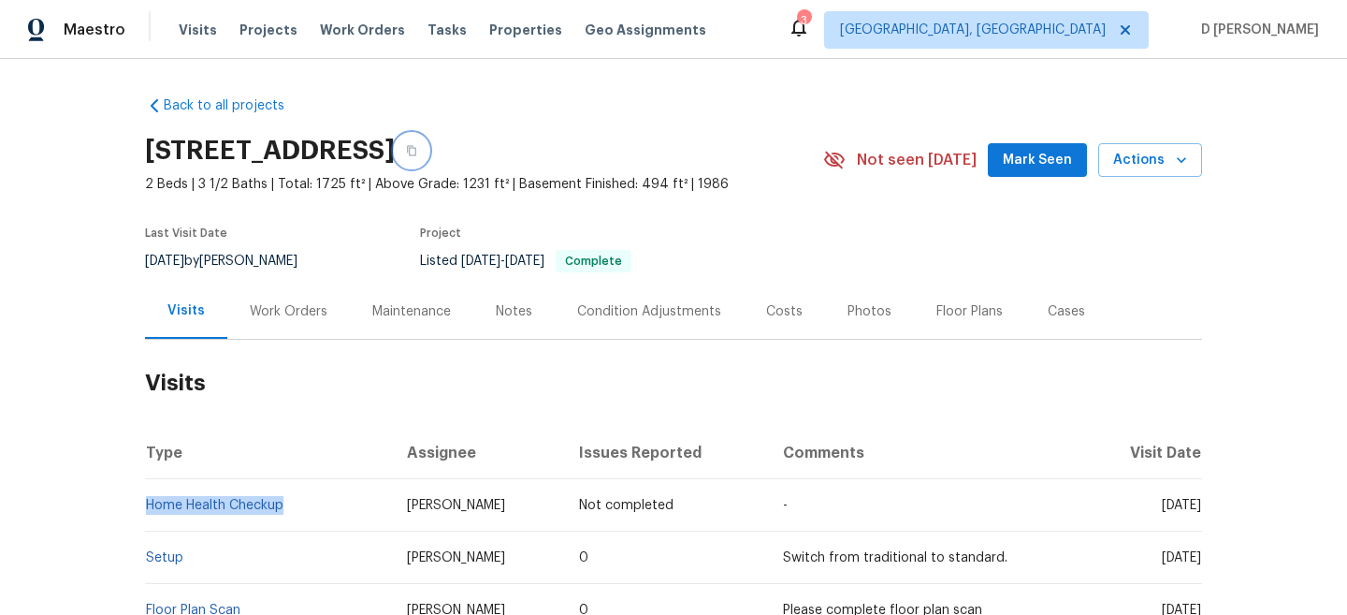
click at [429, 156] on button "button" at bounding box center [412, 151] width 34 height 34
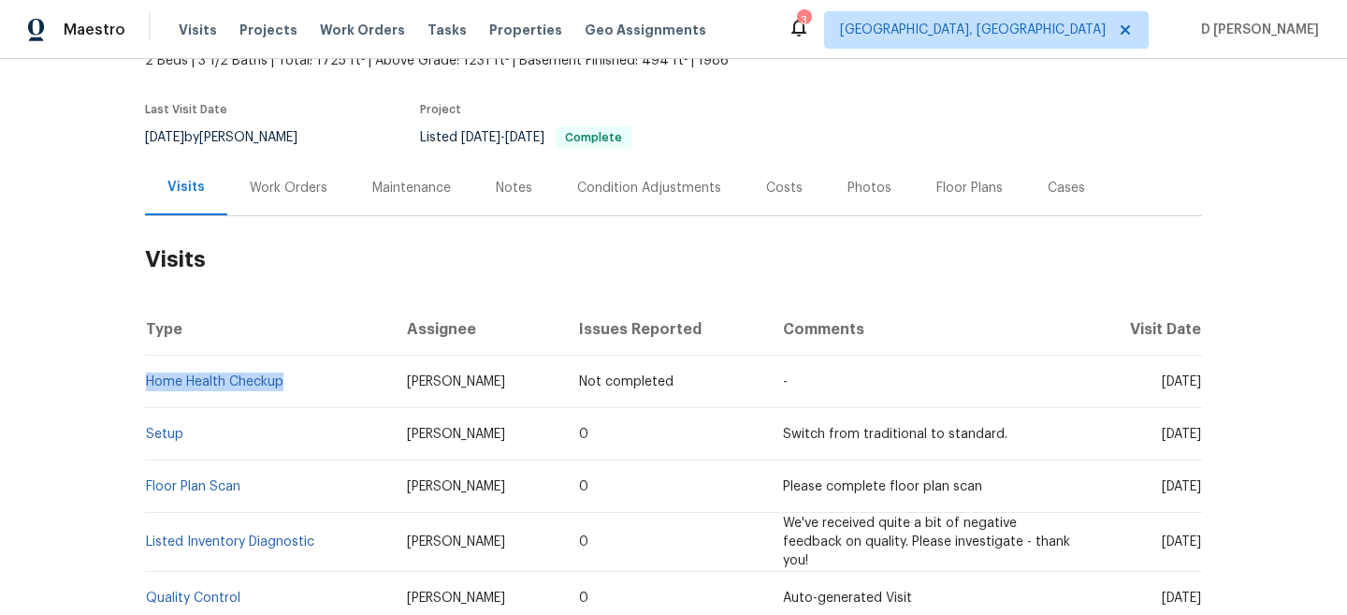
drag, startPoint x: 1131, startPoint y: 434, endPoint x: 1167, endPoint y: 433, distance: 35.6
click at [1167, 433] on span "Thu, Jul 10 2025" at bounding box center [1181, 434] width 39 height 13
copy span "Jul 10"
drag, startPoint x: 194, startPoint y: 431, endPoint x: 147, endPoint y: 432, distance: 46.8
click at [147, 432] on td "Setup" at bounding box center [268, 434] width 247 height 52
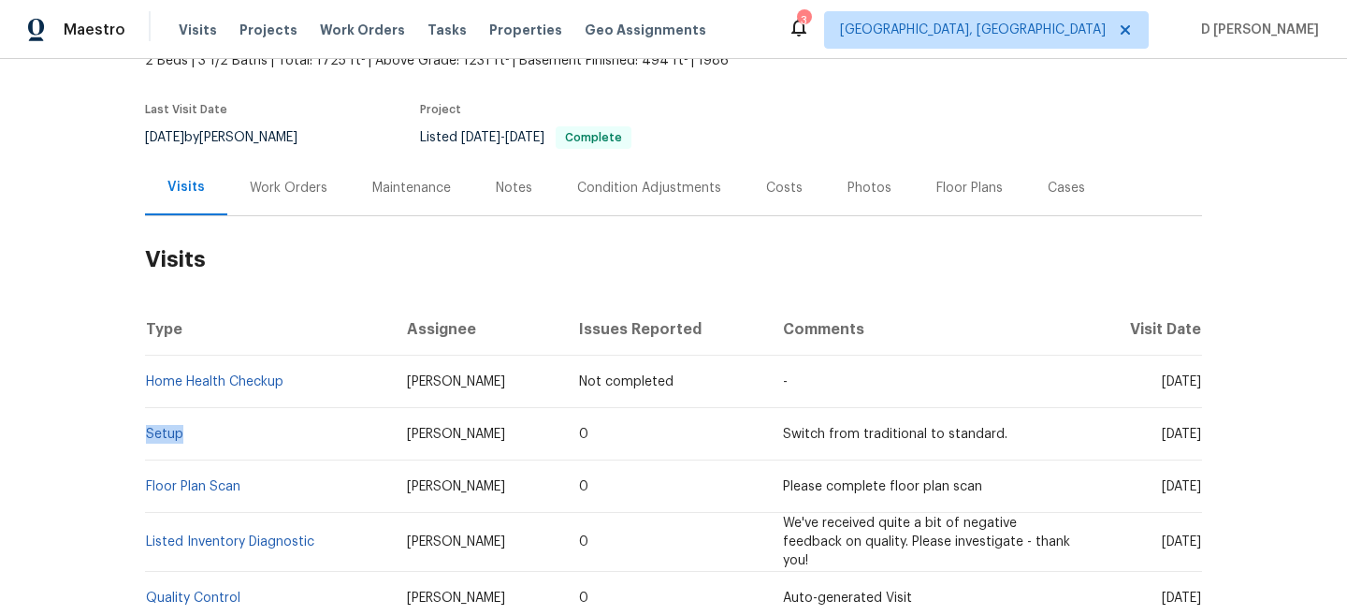
copy link "Setup"
drag, startPoint x: 304, startPoint y: 385, endPoint x: 149, endPoint y: 379, distance: 155.4
click at [149, 379] on td "Home Health Checkup" at bounding box center [268, 382] width 247 height 52
copy link "Home Health Checkup"
